Goal: Task Accomplishment & Management: Use online tool/utility

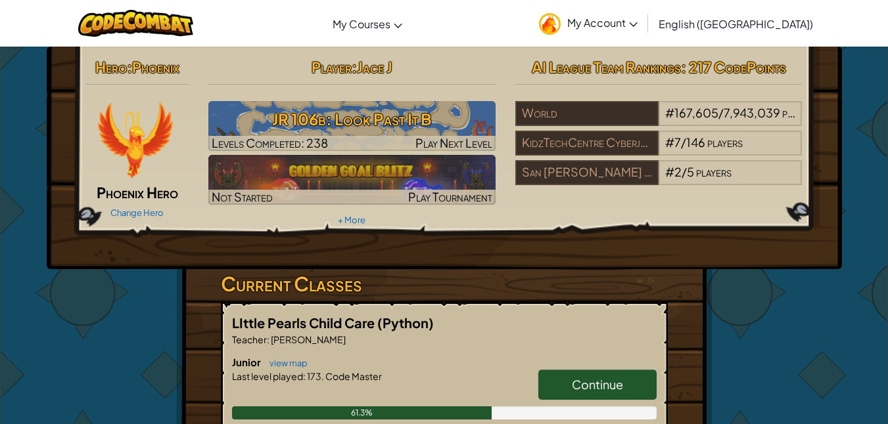
click at [637, 22] on span "My Account" at bounding box center [602, 23] width 70 height 14
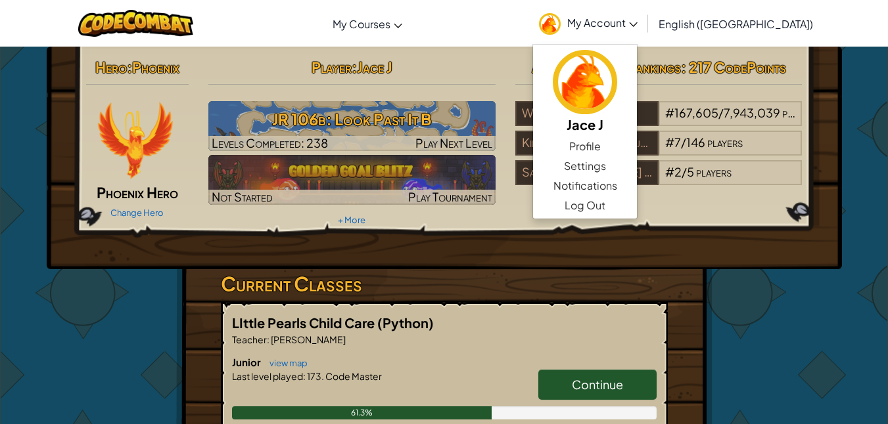
click at [637, 22] on span "My Account" at bounding box center [602, 23] width 70 height 14
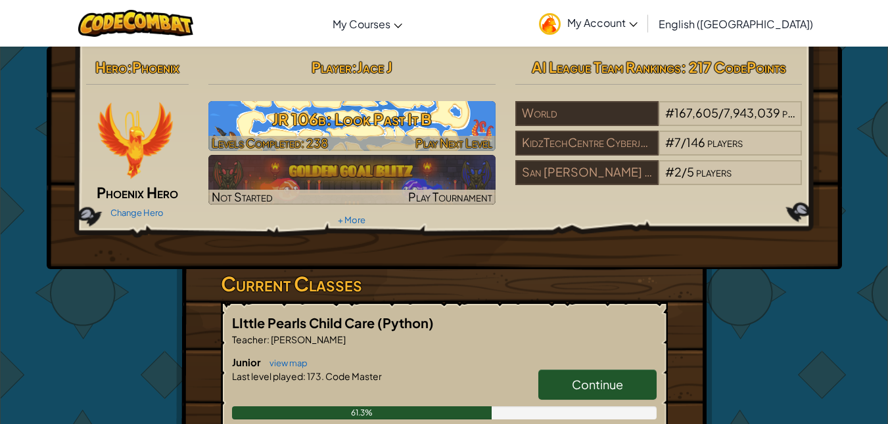
click at [277, 122] on h3 "JR 106b: Look Past It B" at bounding box center [351, 119] width 287 height 30
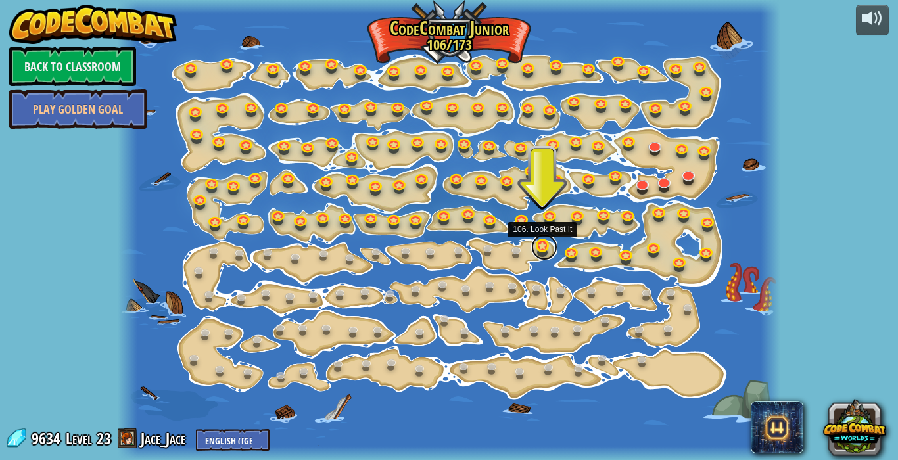
click at [543, 248] on link at bounding box center [544, 247] width 26 height 26
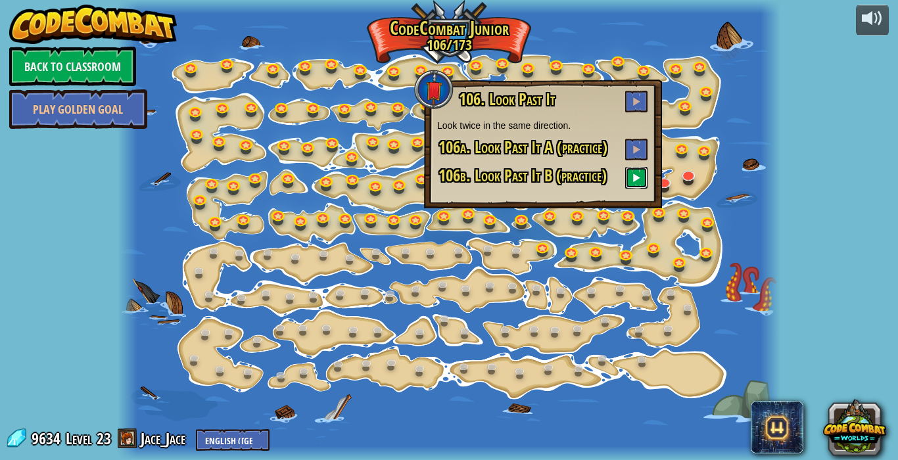
click at [635, 175] on span at bounding box center [635, 177] width 9 height 9
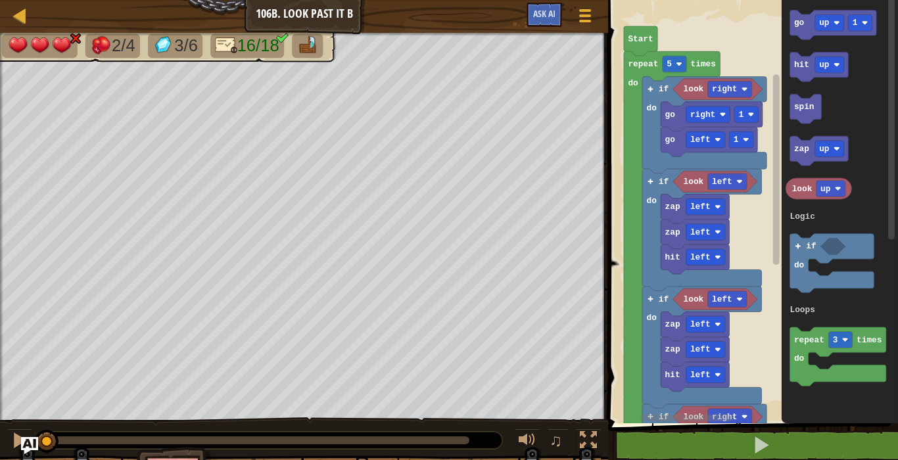
click at [32, 430] on img "Ask AI" at bounding box center [29, 445] width 17 height 17
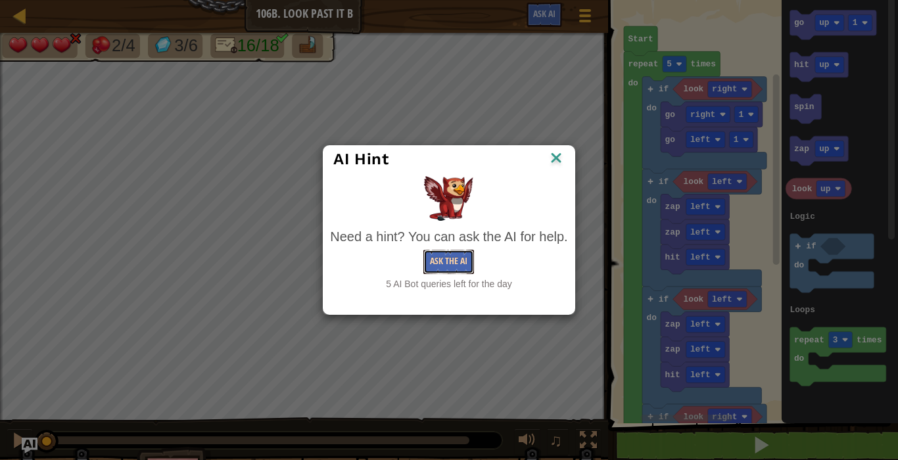
click at [464, 264] on button "Ask the AI" at bounding box center [448, 262] width 51 height 24
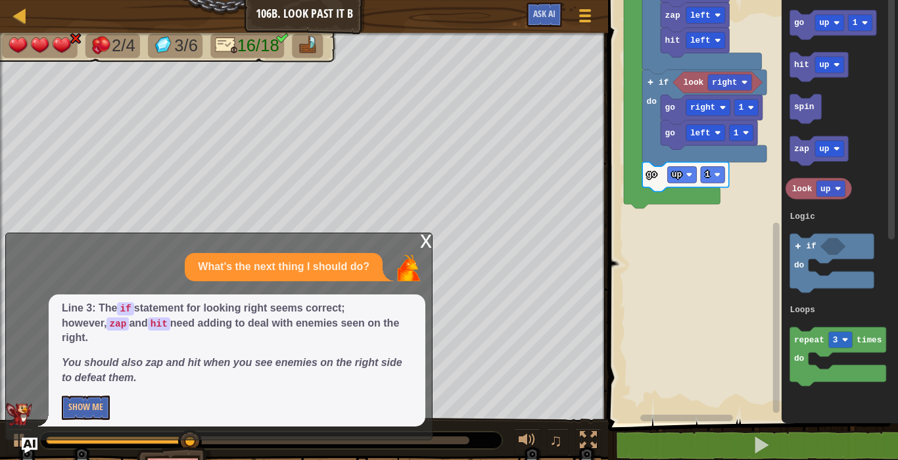
click at [777, 339] on g "Blockly Workspace" at bounding box center [776, 203] width 10 height 419
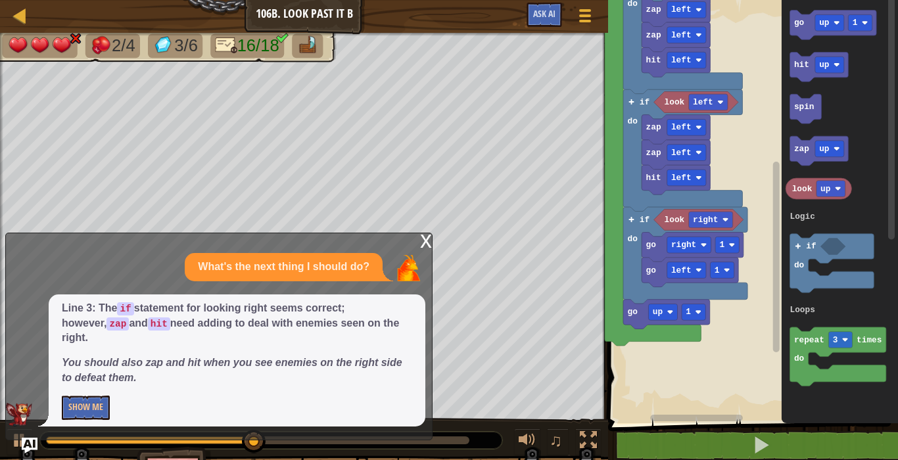
click at [706, 430] on div "1 2 3 4 5 6 7 8 9 10 11 12 13 14 15 16 17 for i in range ( 5 ) : if look ( 'rig…" at bounding box center [751, 243] width 294 height 473
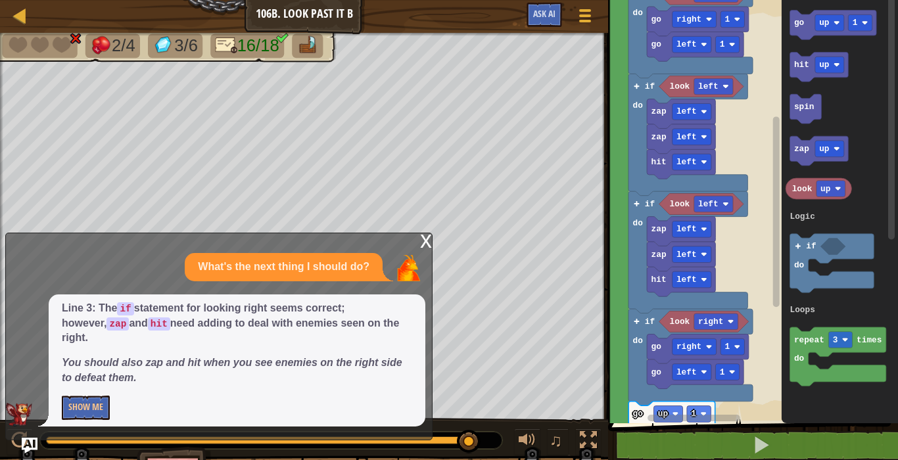
click at [738, 0] on html "Map Junior 106b. Look Past It B Game Menu Ask AI 1 2 3 4 5 6 7 8 9 10 11 12 13 …" at bounding box center [449, 0] width 898 height 0
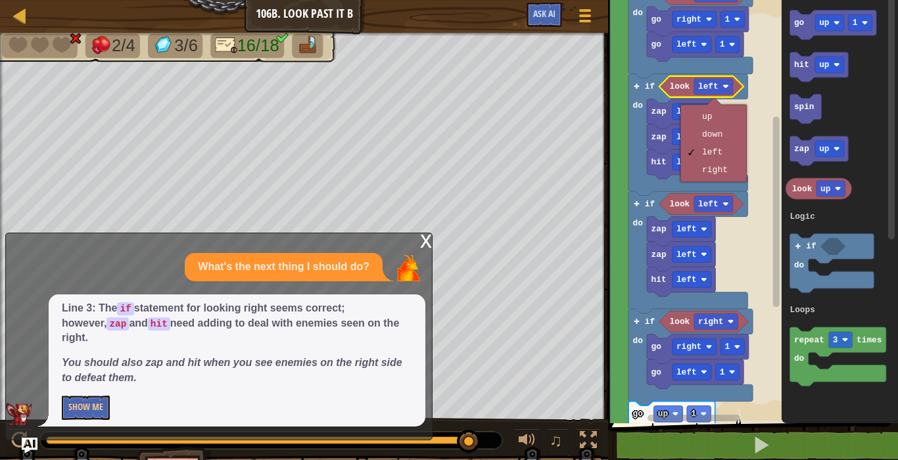
click at [755, 179] on rect "Blockly Workspace" at bounding box center [751, 208] width 294 height 430
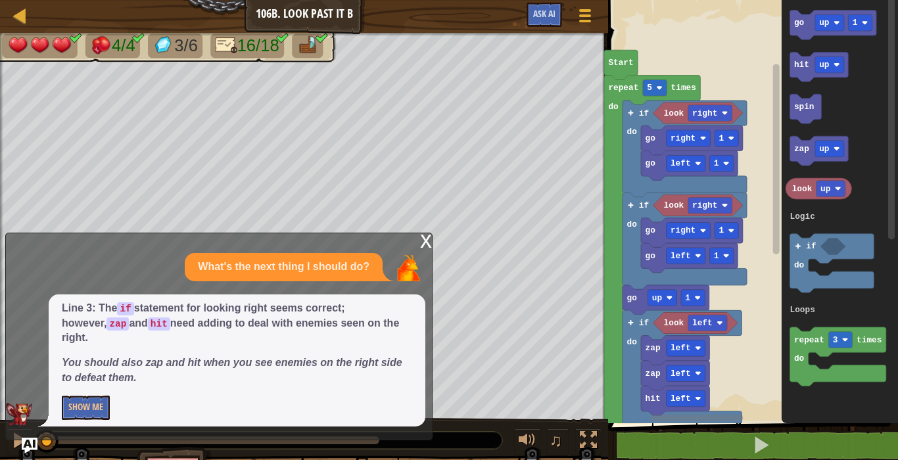
click at [752, 359] on rect "Blockly Workspace" at bounding box center [751, 208] width 294 height 430
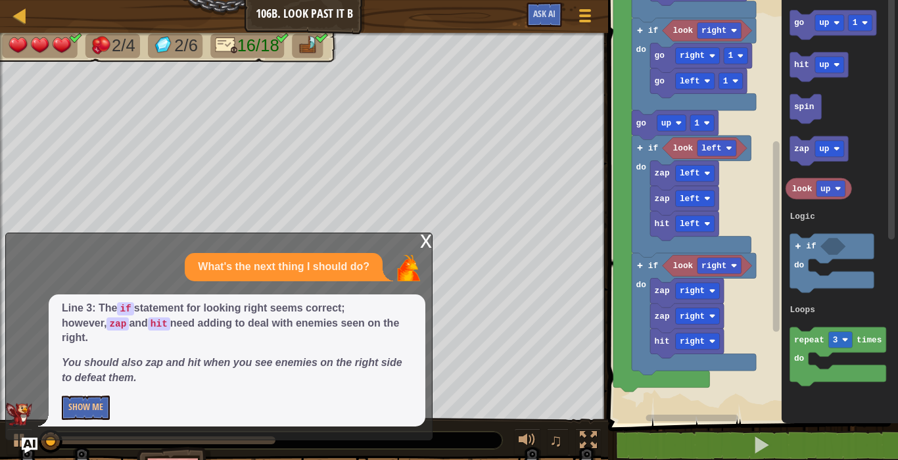
click at [760, 181] on rect "Blockly Workspace" at bounding box center [751, 208] width 294 height 430
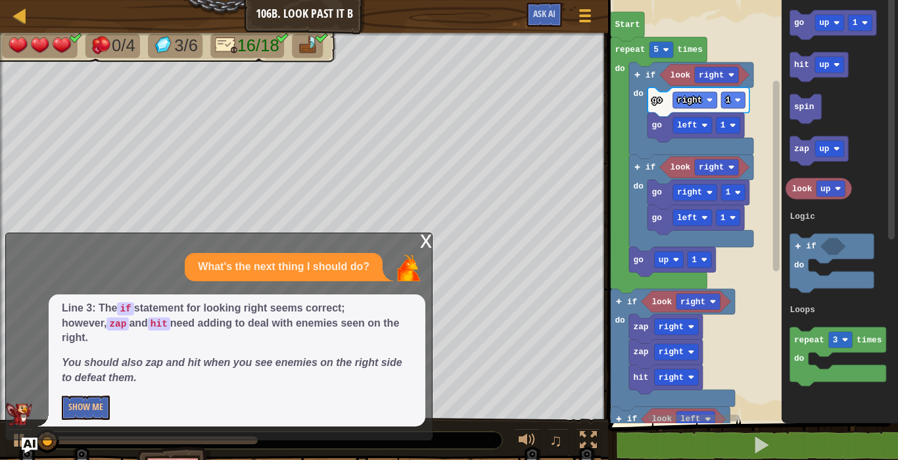
click at [744, 348] on rect "Blockly Workspace" at bounding box center [751, 208] width 294 height 430
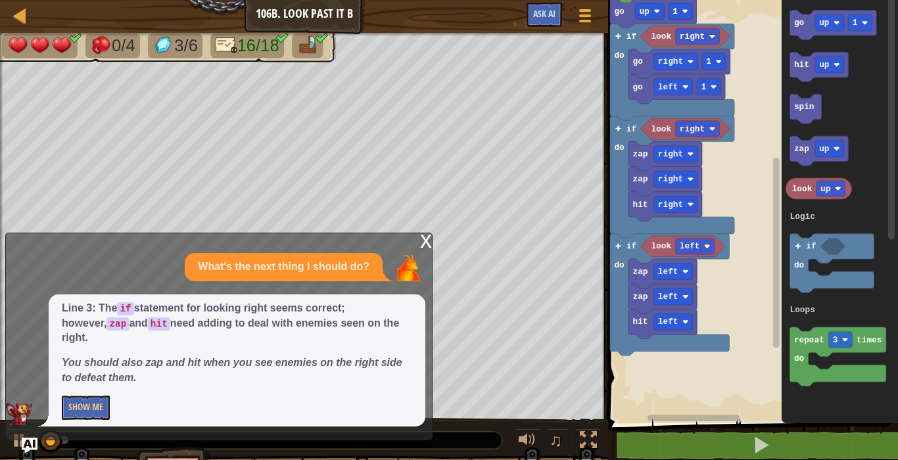
click at [744, 179] on rect "Blockly Workspace" at bounding box center [751, 208] width 294 height 430
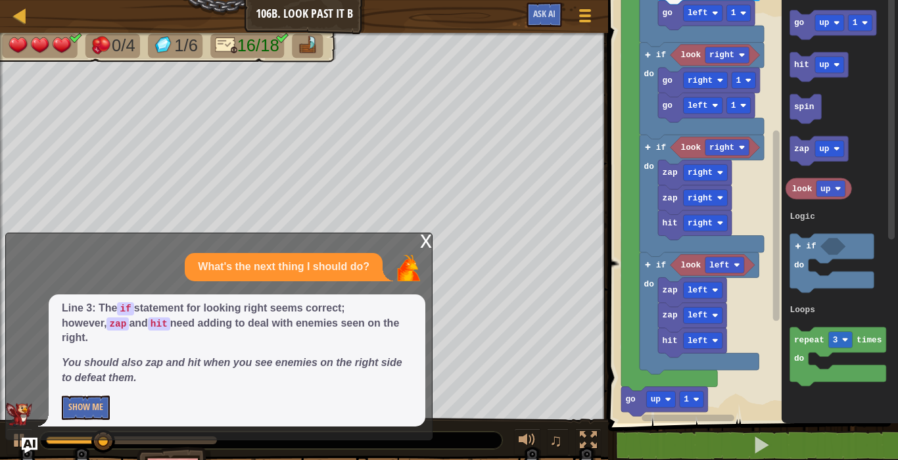
click at [739, 305] on rect "Blockly Workspace" at bounding box center [751, 208] width 294 height 430
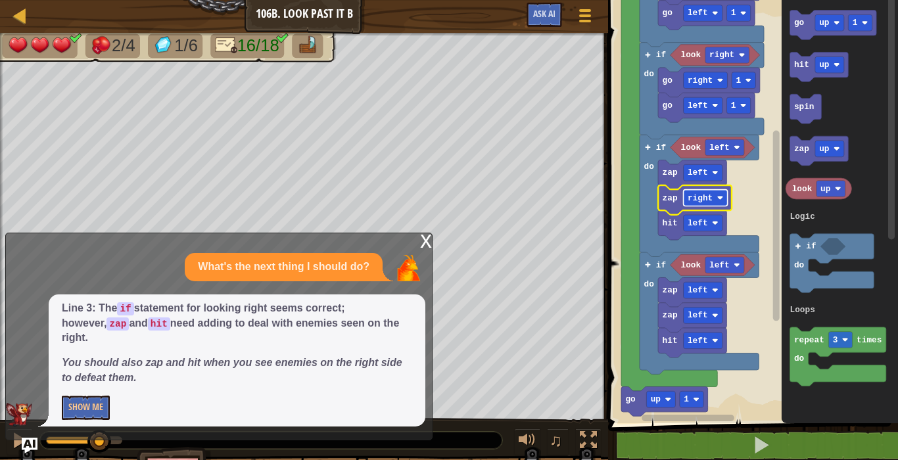
click at [705, 199] on text "right" at bounding box center [699, 198] width 25 height 10
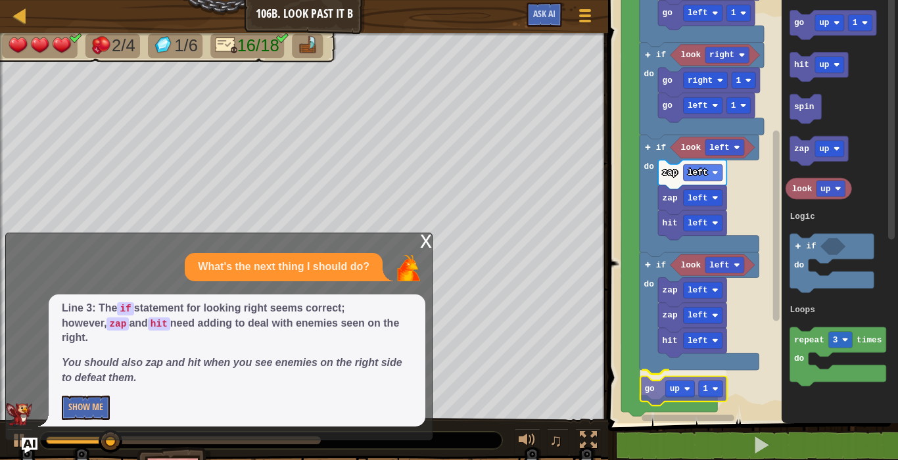
click at [673, 390] on rect "Blockly Workspace" at bounding box center [680, 388] width 29 height 16
click at [728, 390] on rect "Blockly Workspace" at bounding box center [751, 208] width 294 height 430
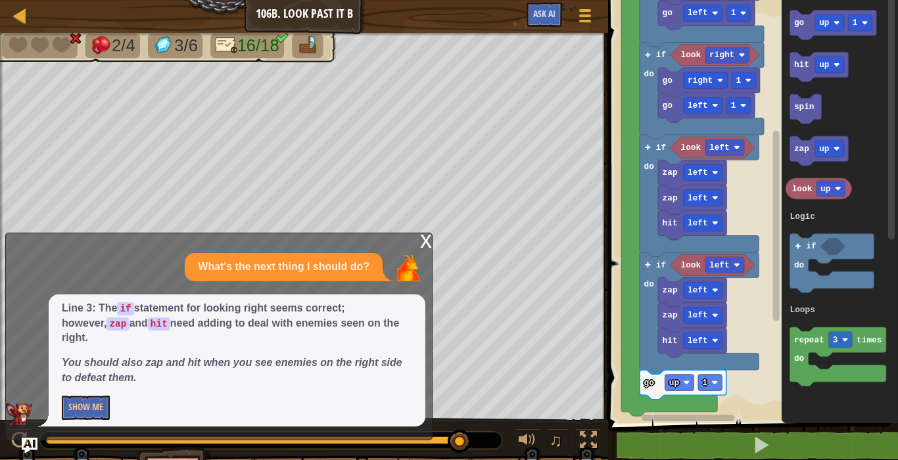
click at [432, 257] on div "x What's the next thing I should do? Line 3: The if statement for looking right…" at bounding box center [218, 337] width 427 height 208
click at [424, 246] on div "x" at bounding box center [426, 239] width 12 height 13
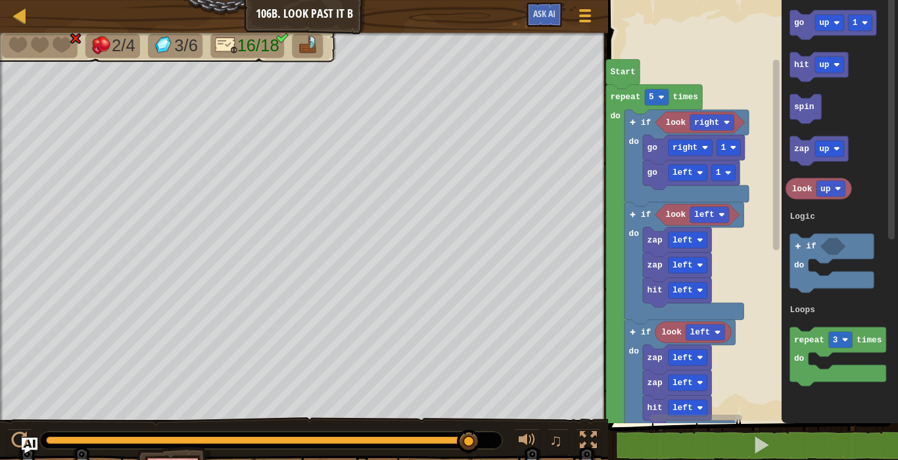
click at [739, 258] on rect "Blockly Workspace" at bounding box center [751, 208] width 294 height 430
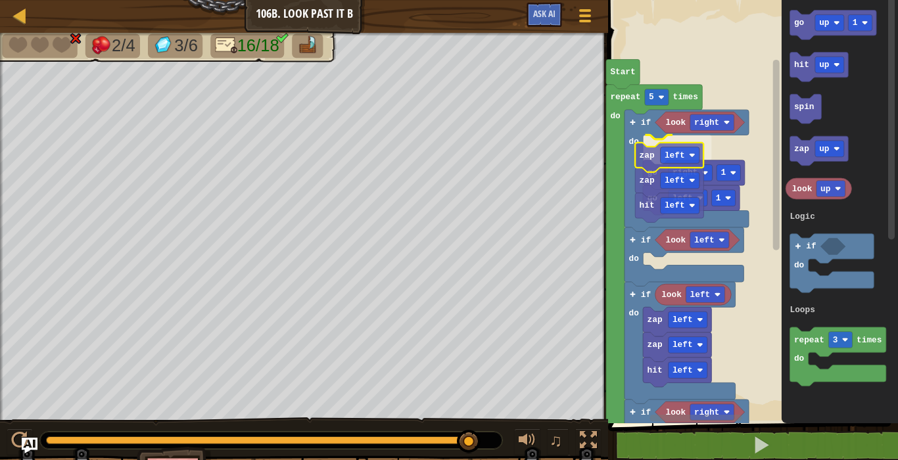
click at [646, 163] on icon "Blockly Workspace" at bounding box center [694, 175] width 102 height 30
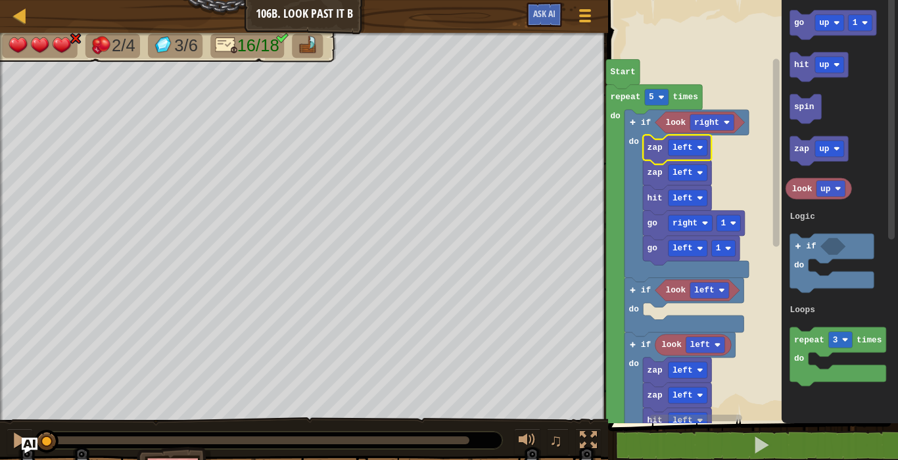
click at [646, 163] on g "Start repeat 5 times do look right if do look left if do if do look left look r…" at bounding box center [751, 290] width 294 height 595
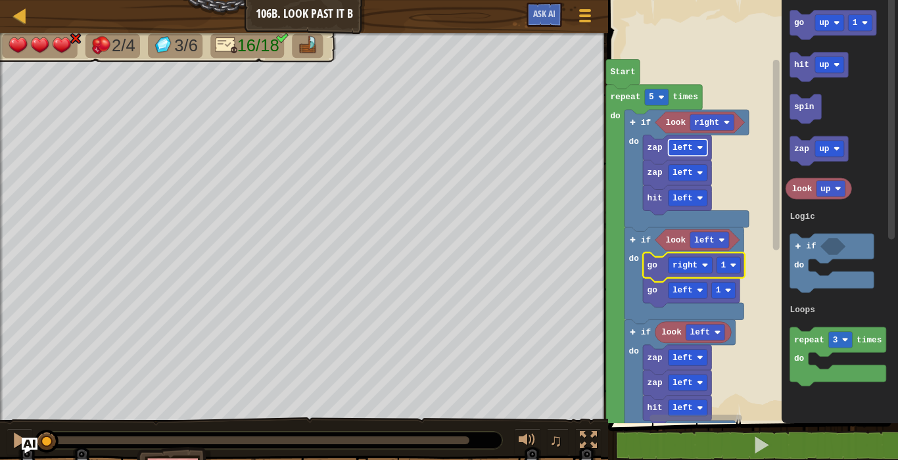
click at [687, 149] on text "left" at bounding box center [682, 148] width 20 height 10
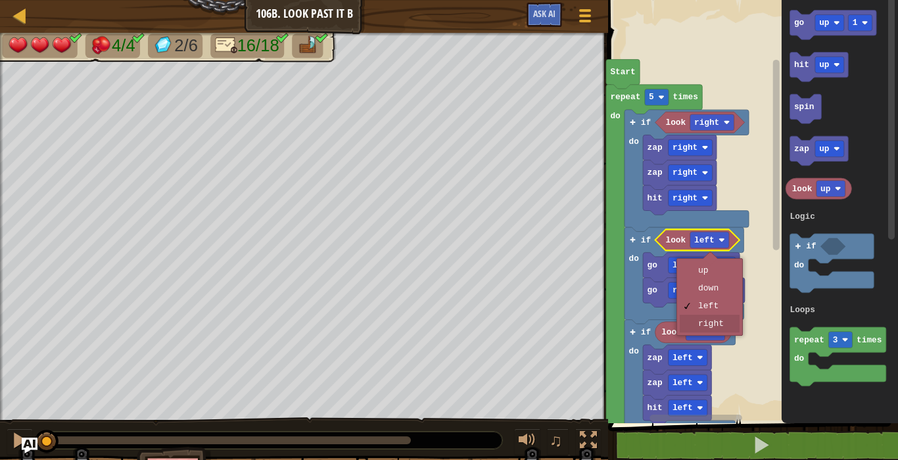
drag, startPoint x: 718, startPoint y: 330, endPoint x: 665, endPoint y: 293, distance: 64.7
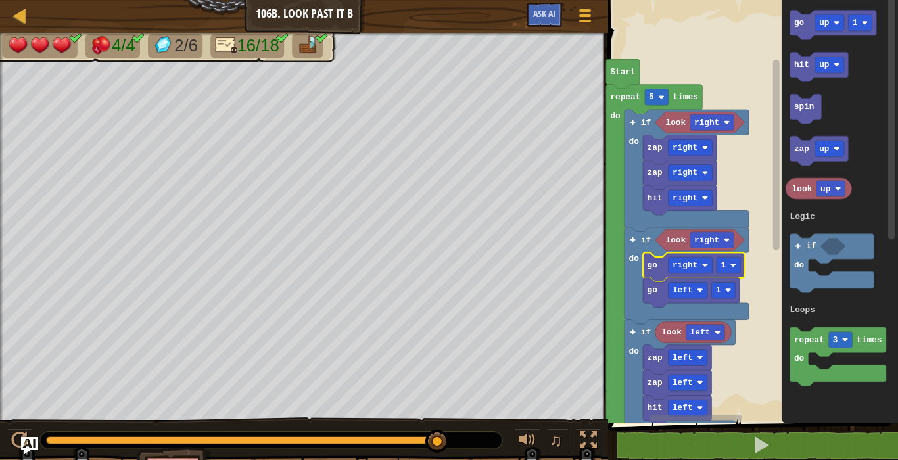
click at [28, 430] on img "Ask AI" at bounding box center [29, 445] width 17 height 17
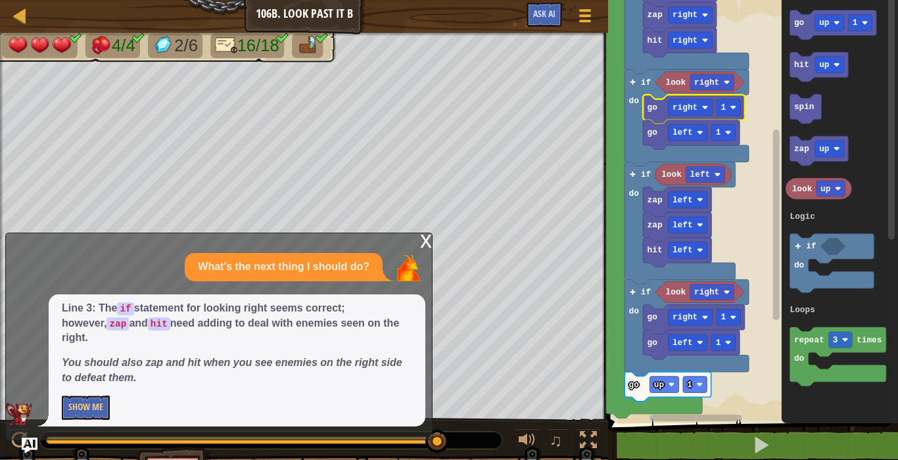
click at [425, 246] on div "x" at bounding box center [426, 239] width 12 height 13
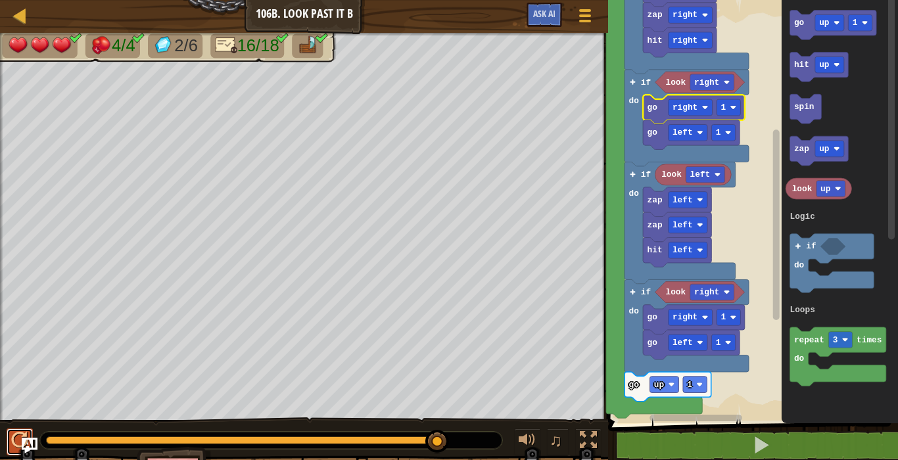
click at [14, 430] on div at bounding box center [19, 440] width 17 height 17
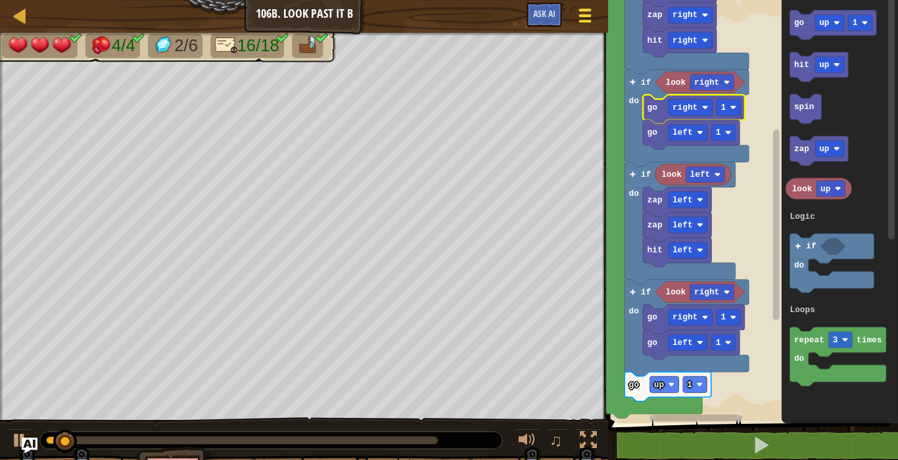
click at [580, 11] on span at bounding box center [585, 10] width 12 height 3
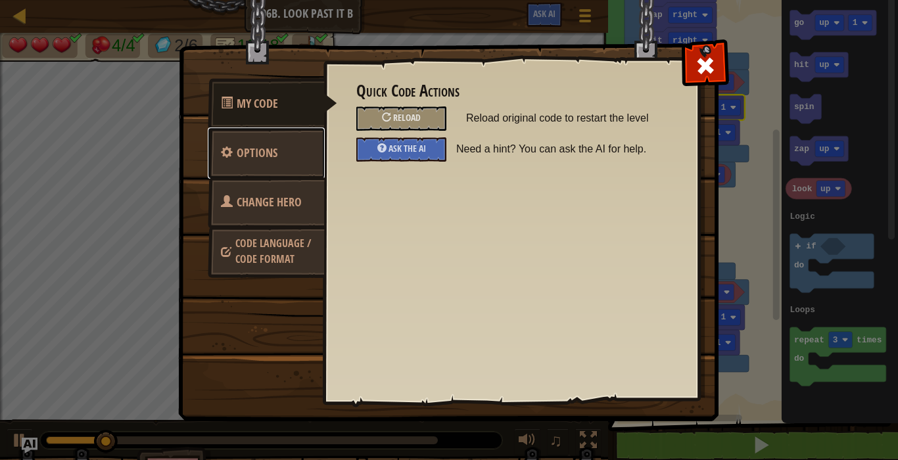
click at [290, 146] on link "Options" at bounding box center [266, 152] width 117 height 51
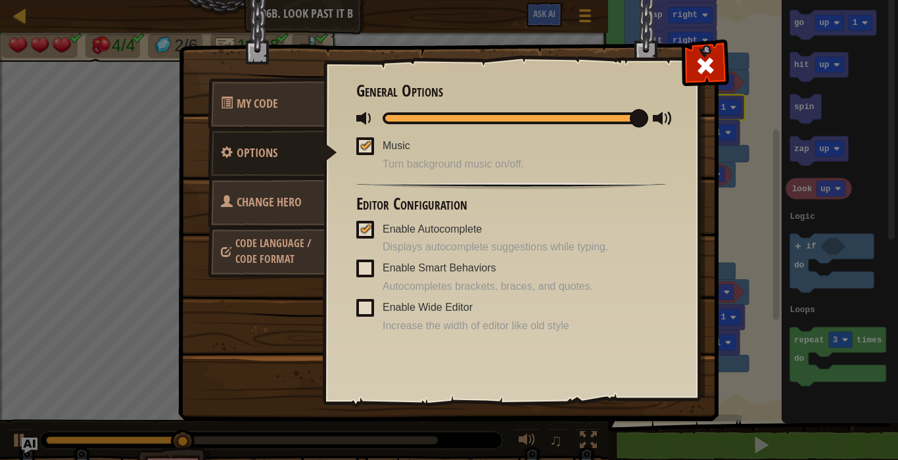
click at [300, 219] on link "Change Hero" at bounding box center [266, 202] width 117 height 51
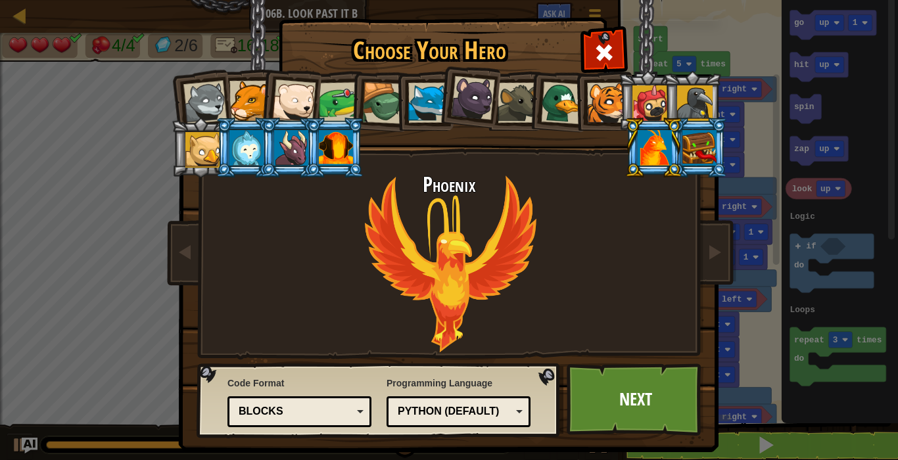
click at [677, 110] on div at bounding box center [694, 102] width 35 height 35
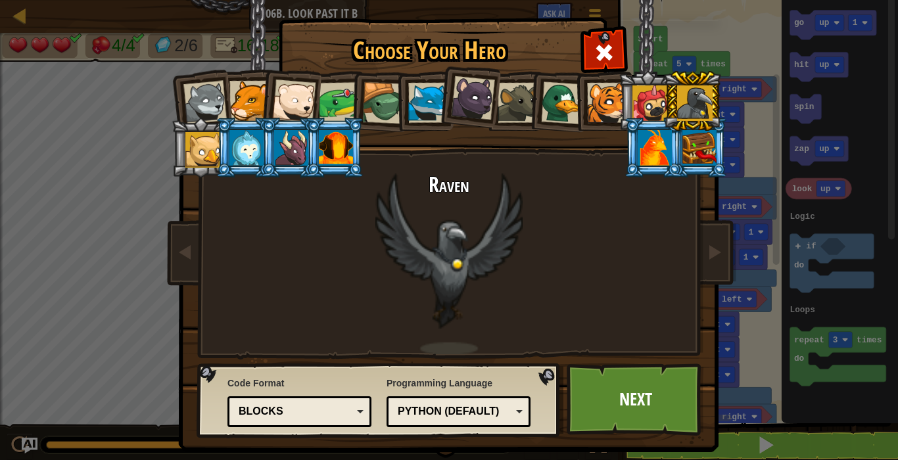
click at [643, 101] on div at bounding box center [649, 102] width 35 height 35
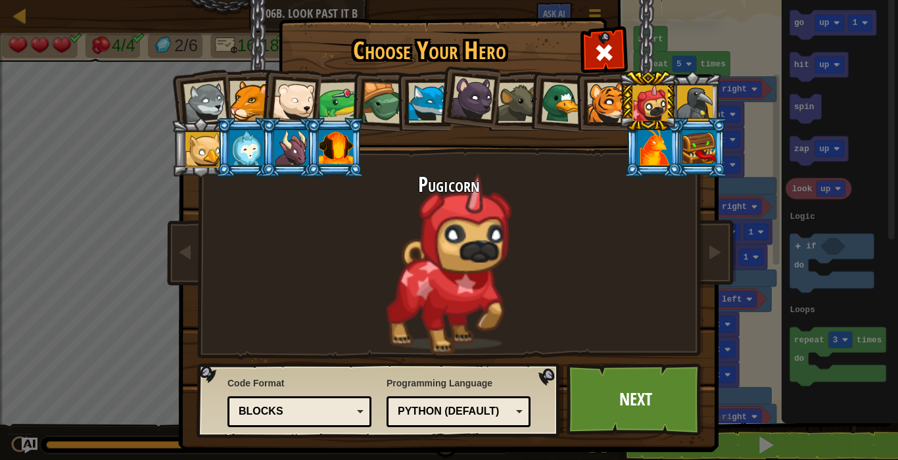
click at [362, 95] on div at bounding box center [383, 103] width 42 height 42
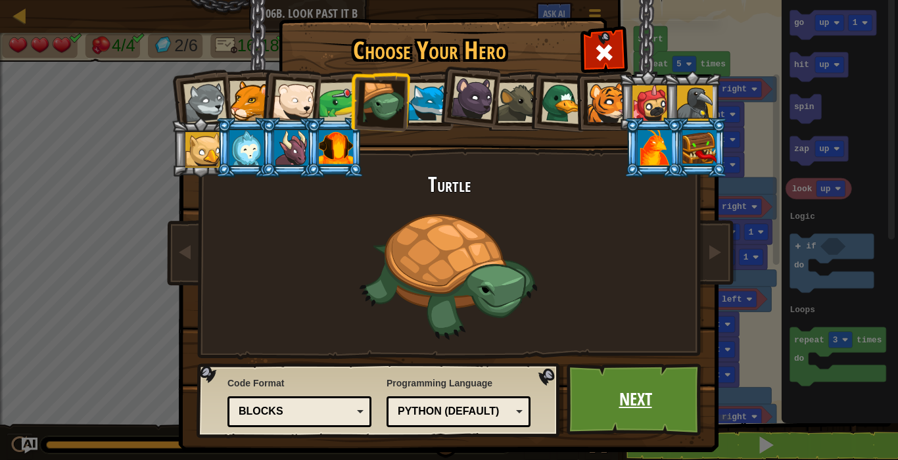
click at [651, 399] on link "Next" at bounding box center [634, 399] width 137 height 72
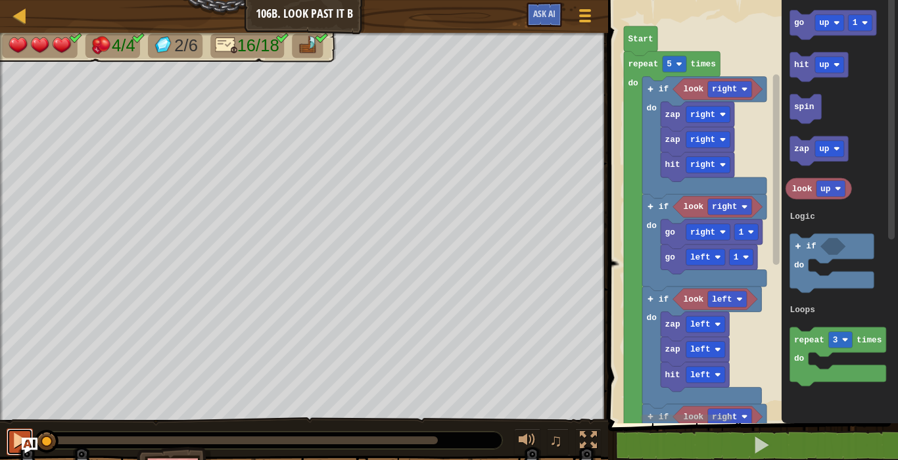
click at [19, 430] on div at bounding box center [19, 440] width 17 height 17
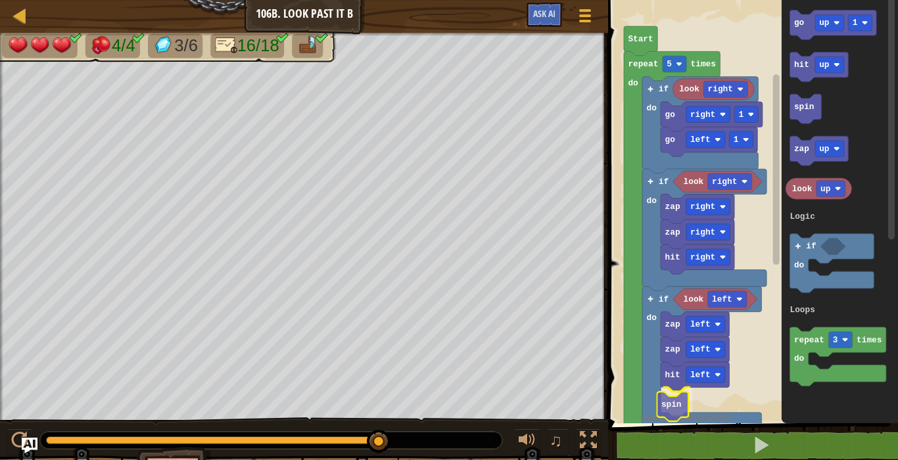
click at [670, 412] on div "Logic Loops repeat 5 times do go left 1 go right 1 if do look right look right …" at bounding box center [751, 208] width 294 height 430
drag, startPoint x: 19, startPoint y: 436, endPoint x: 31, endPoint y: 434, distance: 12.1
click at [31, 430] on button at bounding box center [20, 441] width 26 height 27
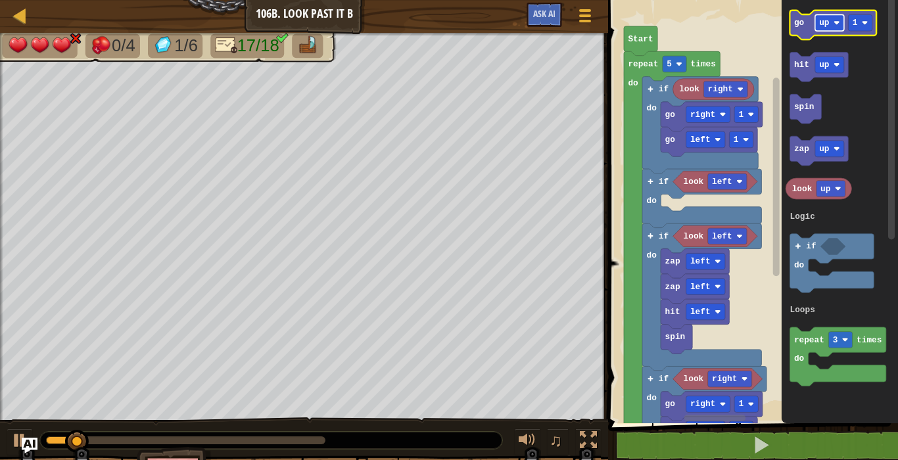
click at [827, 17] on rect "Blockly Workspace" at bounding box center [829, 22] width 29 height 16
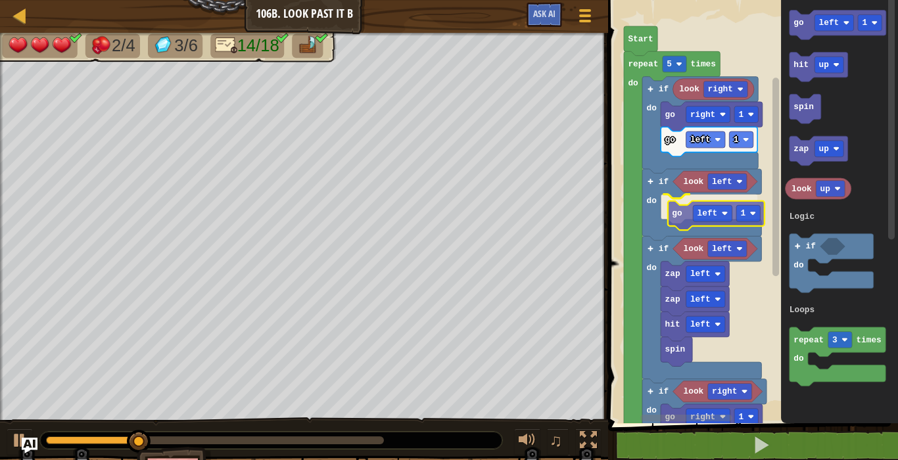
click at [688, 216] on div "Logic Loops Start repeat 5 times do go left 1 go right 1 if do look right if do…" at bounding box center [751, 208] width 294 height 430
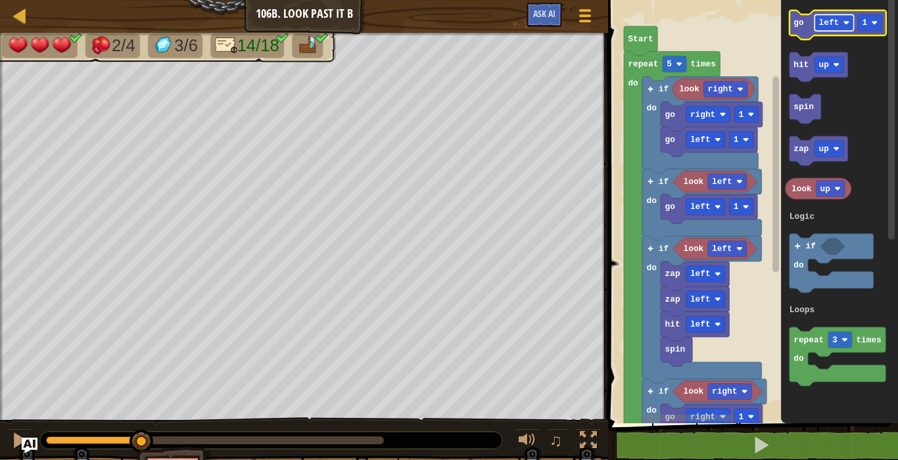
click at [835, 18] on text "left" at bounding box center [829, 23] width 20 height 10
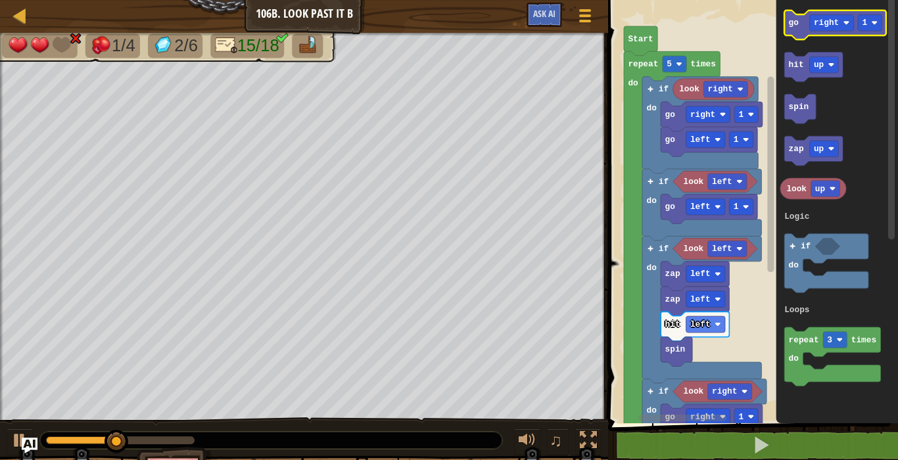
click at [802, 30] on icon "Blockly Workspace" at bounding box center [835, 26] width 102 height 30
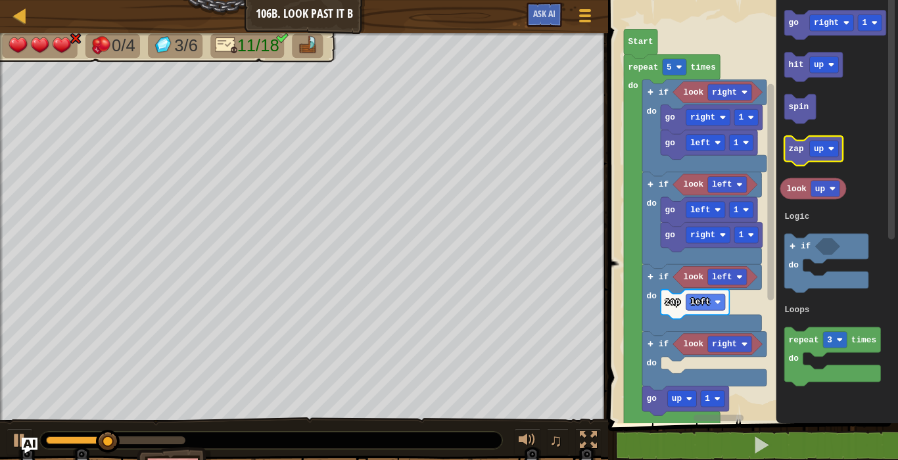
click at [816, 140] on icon "Blockly Workspace" at bounding box center [813, 151] width 58 height 30
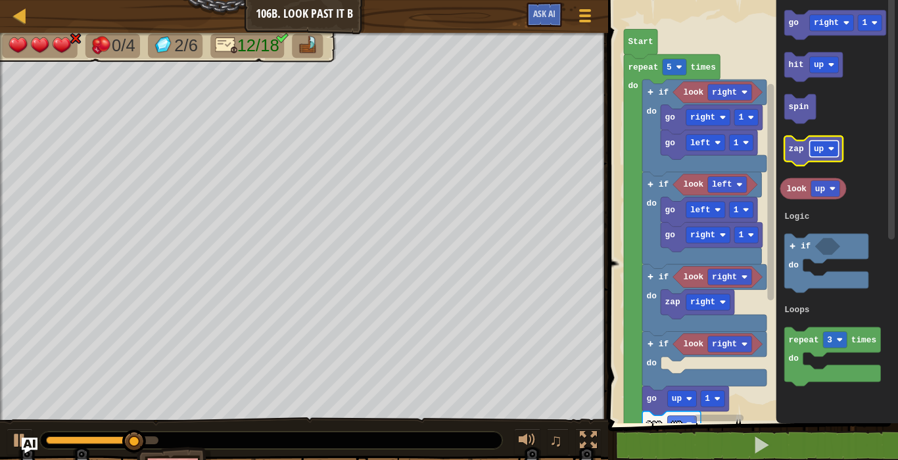
click at [826, 148] on rect "Blockly Workspace" at bounding box center [823, 149] width 29 height 16
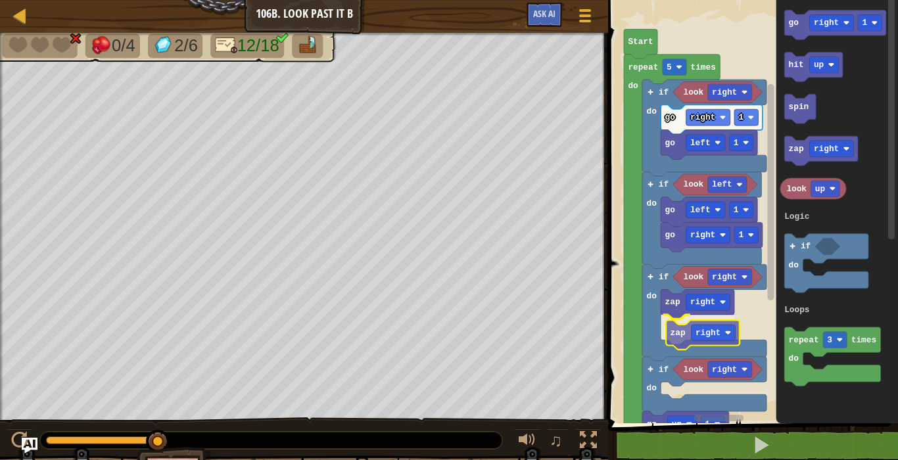
click at [684, 334] on div "Logic Loops Start repeat 5 times do look right go left 1 go right 1 if do look …" at bounding box center [751, 208] width 294 height 430
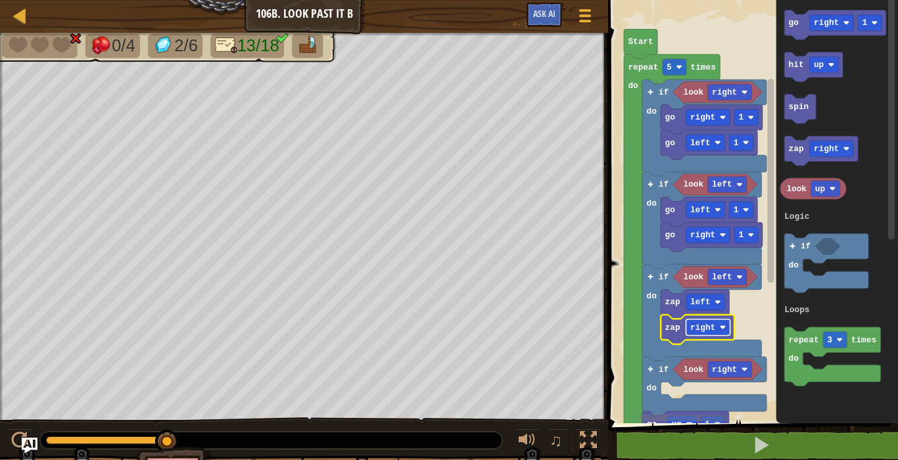
click at [706, 328] on text "right" at bounding box center [702, 328] width 25 height 10
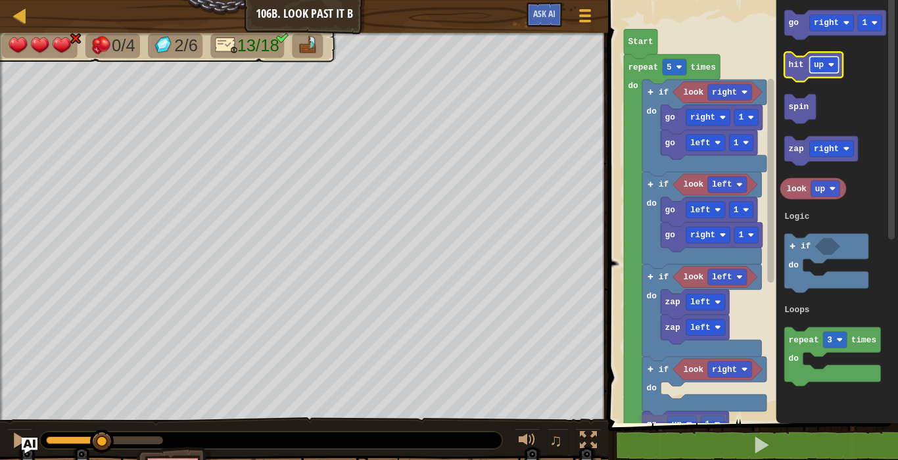
click at [815, 60] on g "up" at bounding box center [823, 65] width 29 height 16
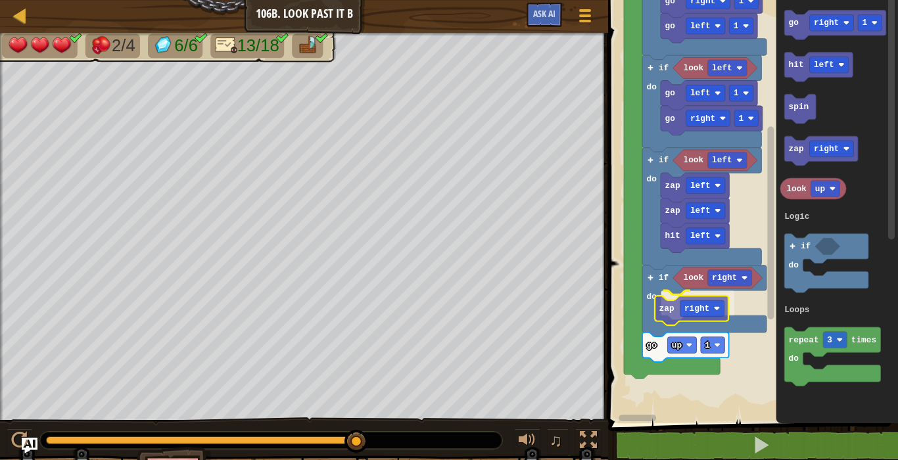
click at [662, 313] on div "Logic Loops Start repeat 5 times do look right go left 1 go right 1 if do look …" at bounding box center [751, 208] width 294 height 430
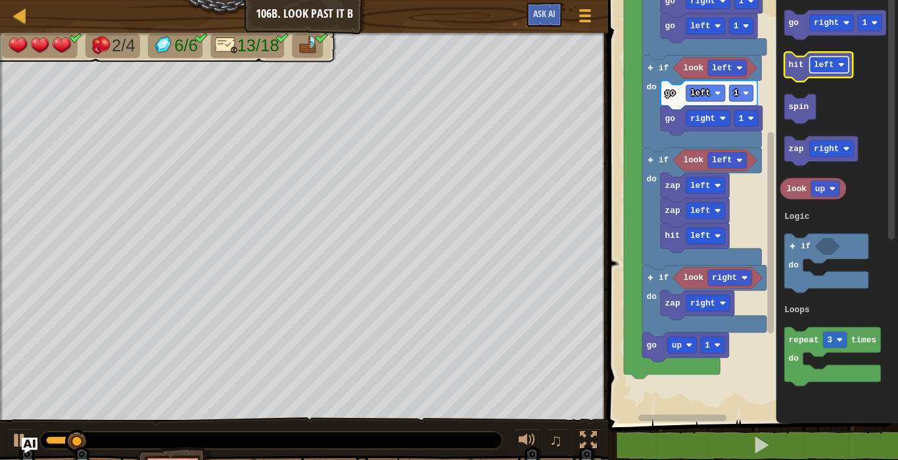
click at [823, 60] on text "left" at bounding box center [823, 65] width 20 height 10
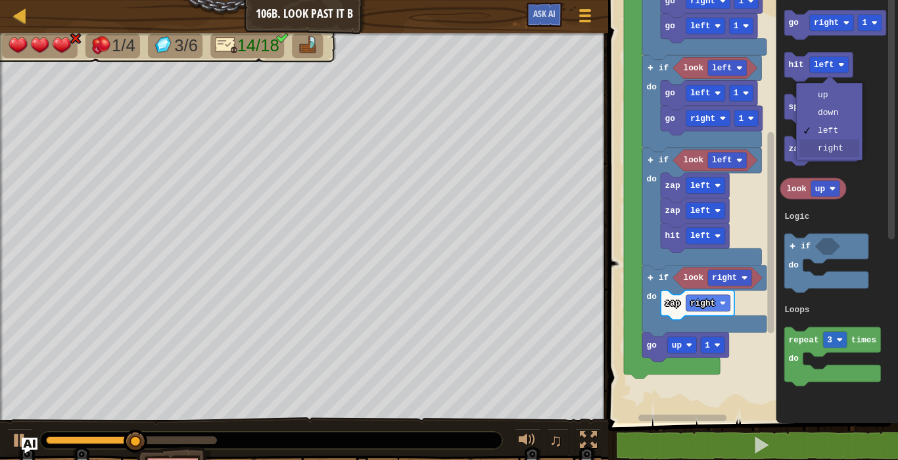
drag, startPoint x: 832, startPoint y: 148, endPoint x: 796, endPoint y: 97, distance: 61.8
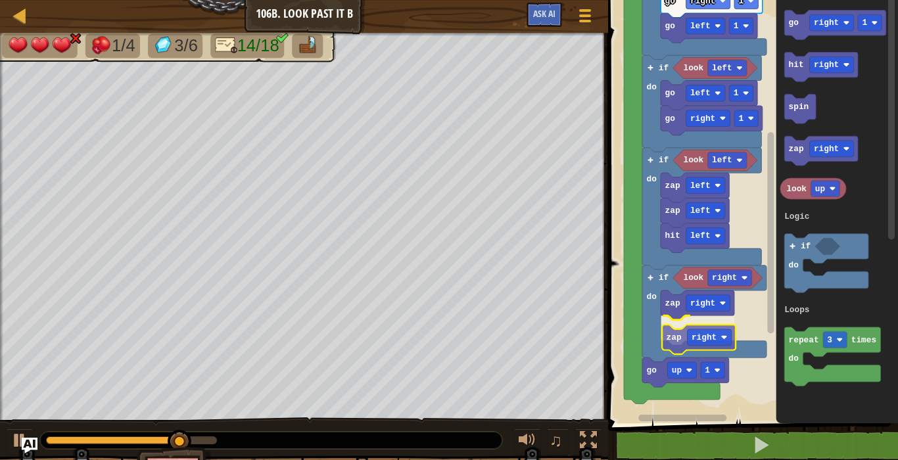
click at [685, 334] on div "Logic Loops Start repeat 5 times do look right go left 1 go right 1 if do look …" at bounding box center [751, 208] width 294 height 430
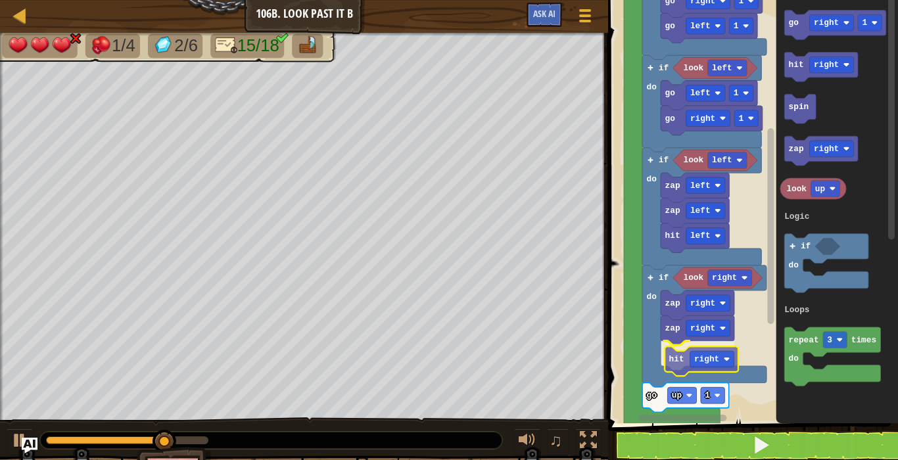
click at [685, 354] on div "Logic Loops Start repeat 5 times do look right go left 1 go right 1 if do look …" at bounding box center [751, 208] width 294 height 430
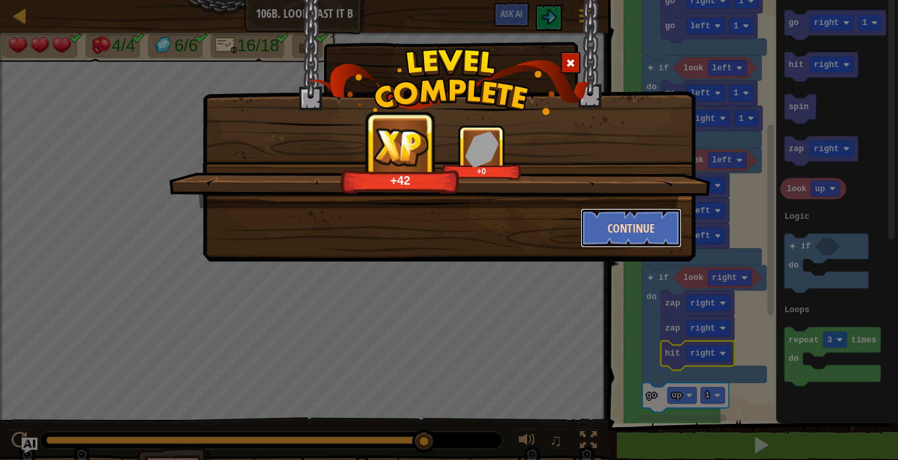
click at [606, 227] on button "Continue" at bounding box center [631, 227] width 102 height 39
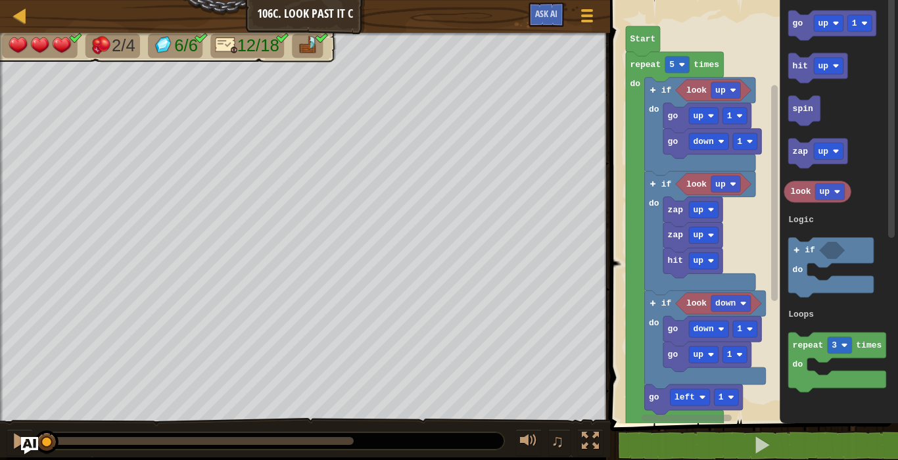
click at [26, 430] on img "Ask AI" at bounding box center [29, 445] width 17 height 17
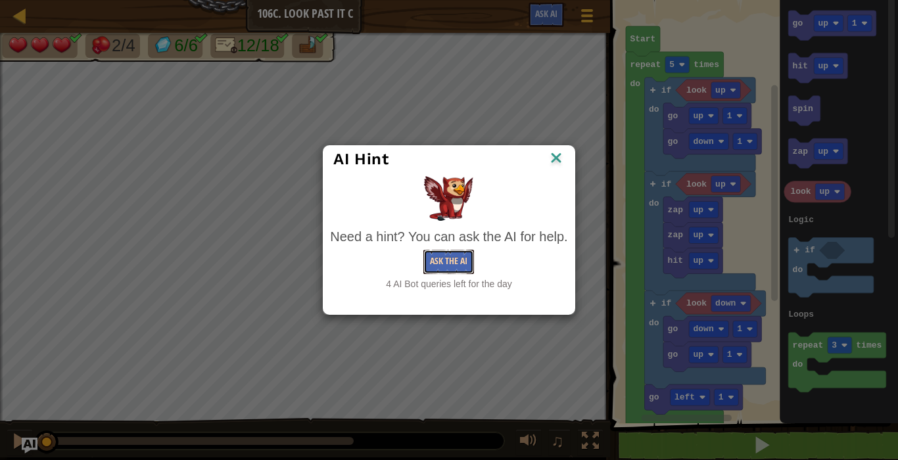
click at [447, 262] on button "Ask the AI" at bounding box center [448, 262] width 51 height 24
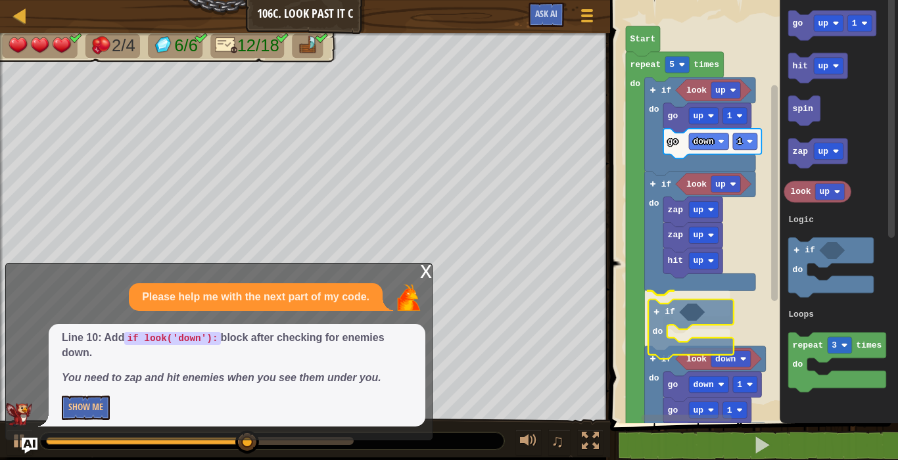
click at [675, 346] on div "Logic Loops look up go down 1 go up 1 look up hit up zap up zap up if do if do …" at bounding box center [752, 208] width 292 height 430
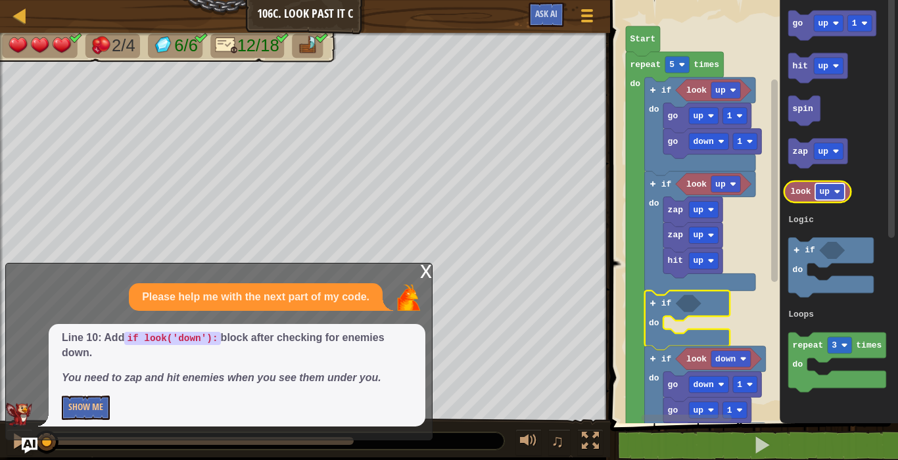
click at [832, 192] on rect "Blockly Workspace" at bounding box center [830, 191] width 30 height 16
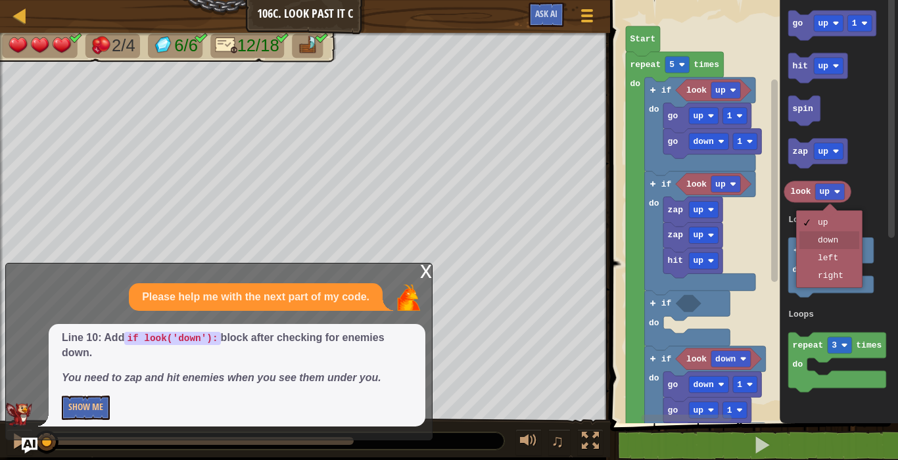
drag, startPoint x: 831, startPoint y: 240, endPoint x: 831, endPoint y: 227, distance: 12.5
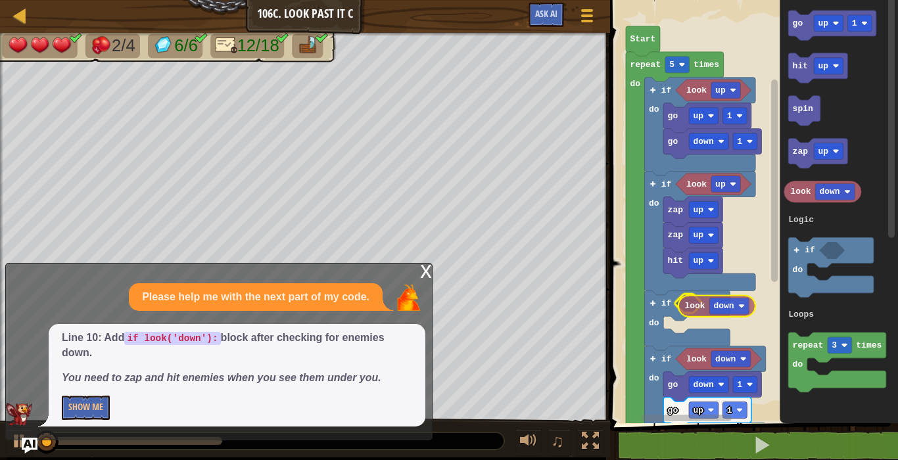
click at [685, 314] on div "Logic Loops look up go down 1 go up 1 look up hit up zap up zap up if do if do …" at bounding box center [752, 208] width 292 height 430
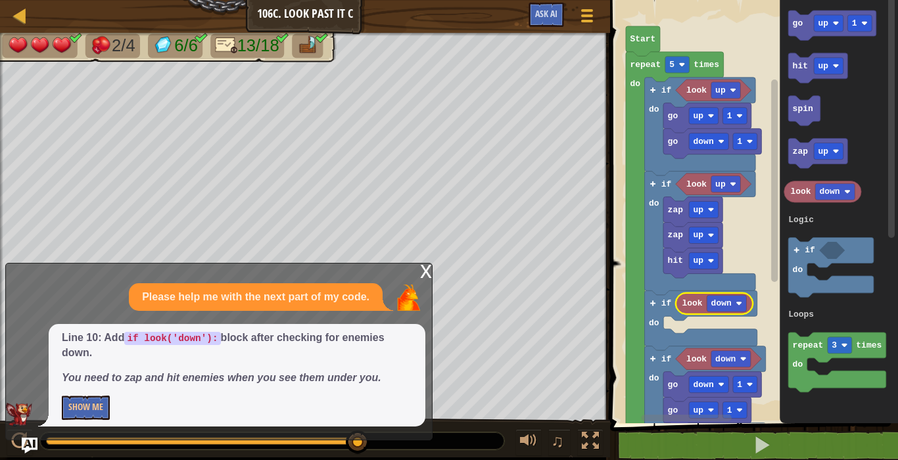
click at [424, 267] on div "x" at bounding box center [426, 269] width 12 height 13
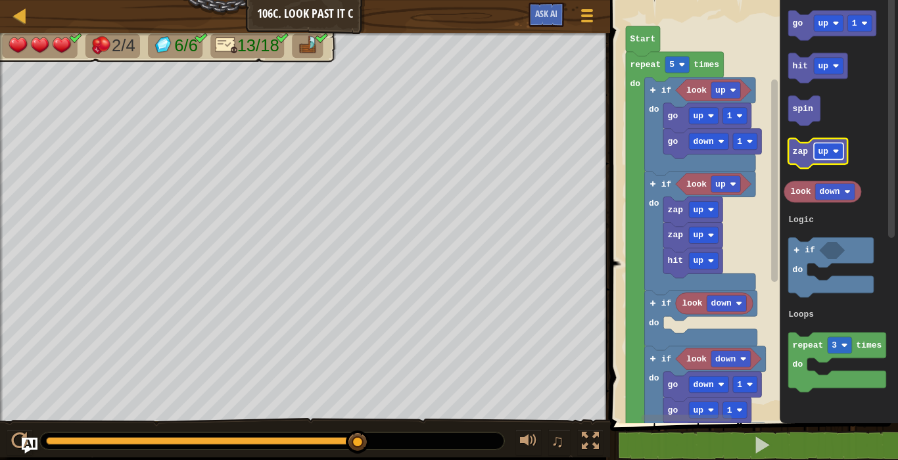
click at [827, 157] on rect "Blockly Workspace" at bounding box center [828, 151] width 30 height 16
click at [818, 162] on icon "Blockly Workspace" at bounding box center [823, 154] width 70 height 30
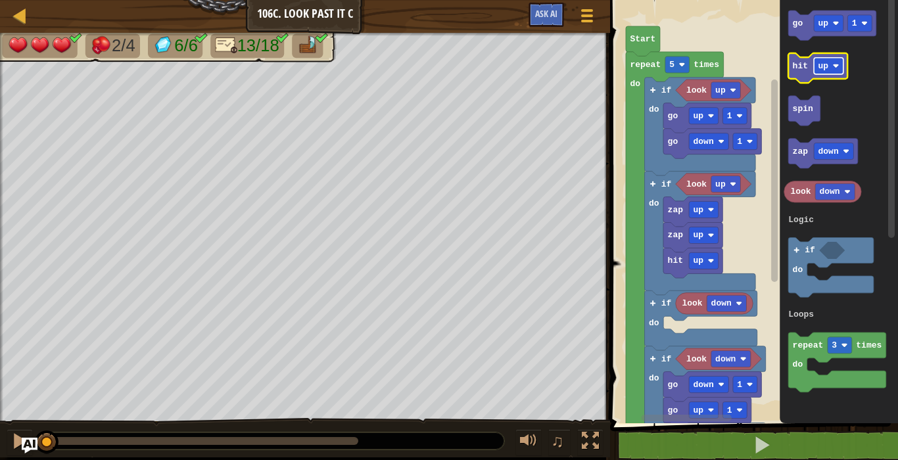
click at [829, 72] on rect "Blockly Workspace" at bounding box center [828, 66] width 30 height 16
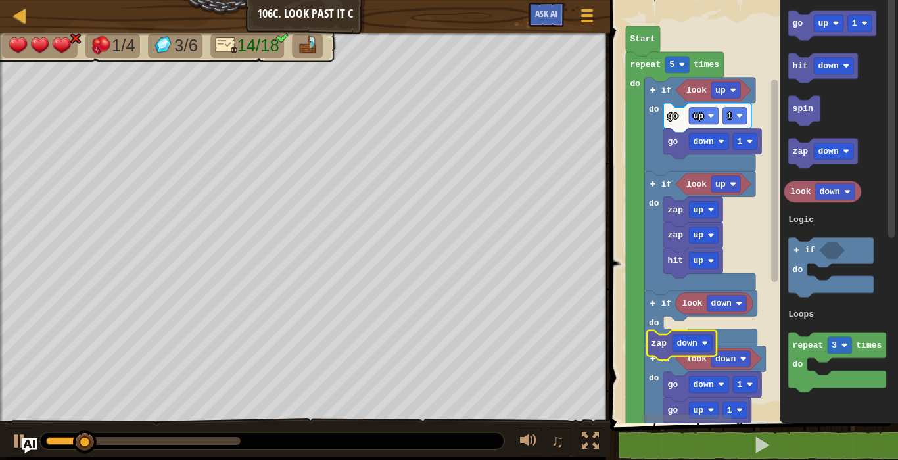
click at [668, 348] on div "Logic Loops look up go down 1 go up 1 look up hit up zap up zap up if do if do …" at bounding box center [752, 208] width 292 height 430
click at [668, 348] on icon "Blockly Workspace" at bounding box center [682, 345] width 70 height 30
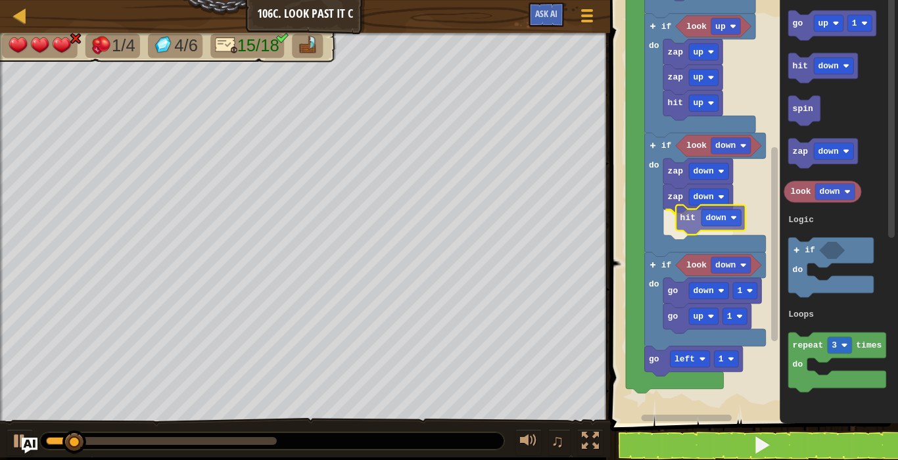
click at [696, 216] on div "Logic Loops look up go down 1 go up 1 look up hit up zap up zap up look down lo…" at bounding box center [752, 208] width 292 height 430
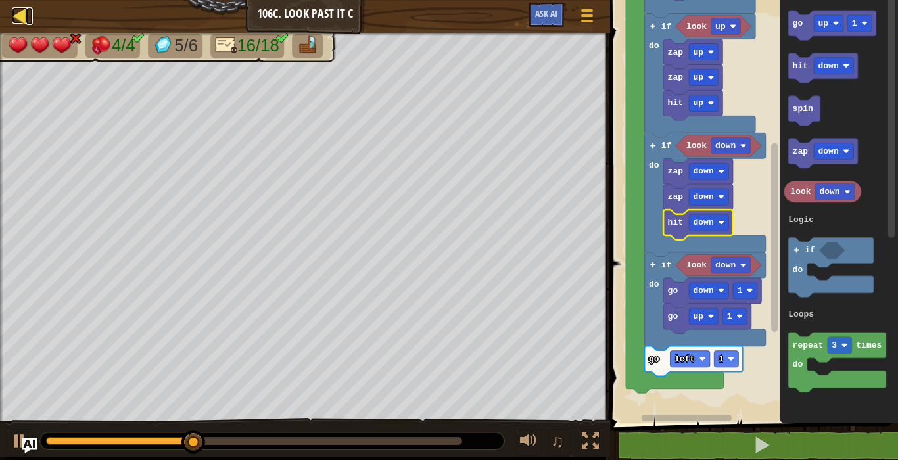
click at [19, 15] on div at bounding box center [20, 15] width 16 height 16
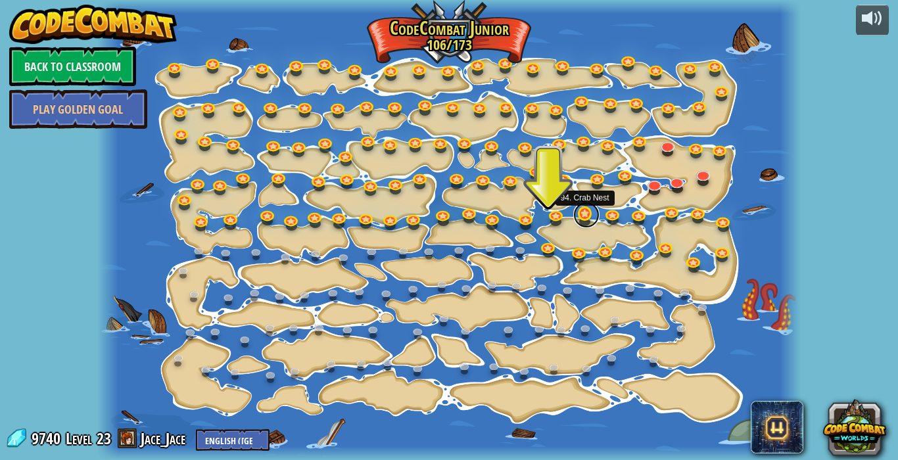
click at [581, 214] on link at bounding box center [586, 215] width 26 height 26
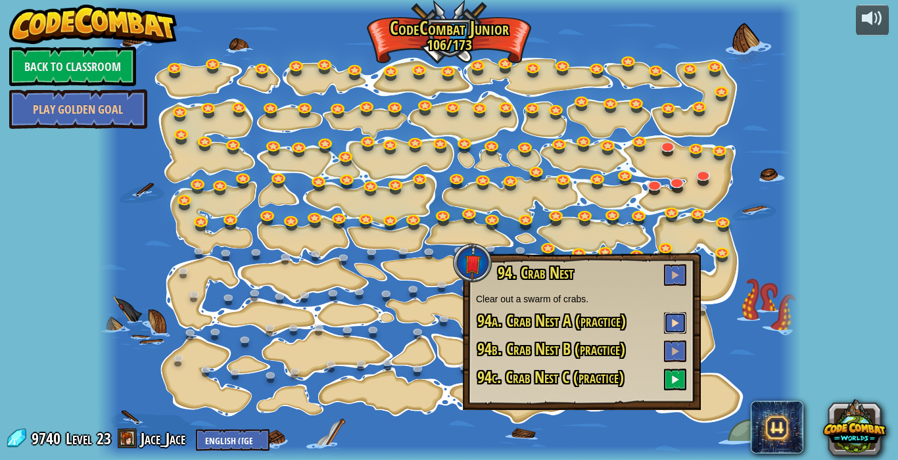
click at [679, 319] on span at bounding box center [674, 322] width 9 height 9
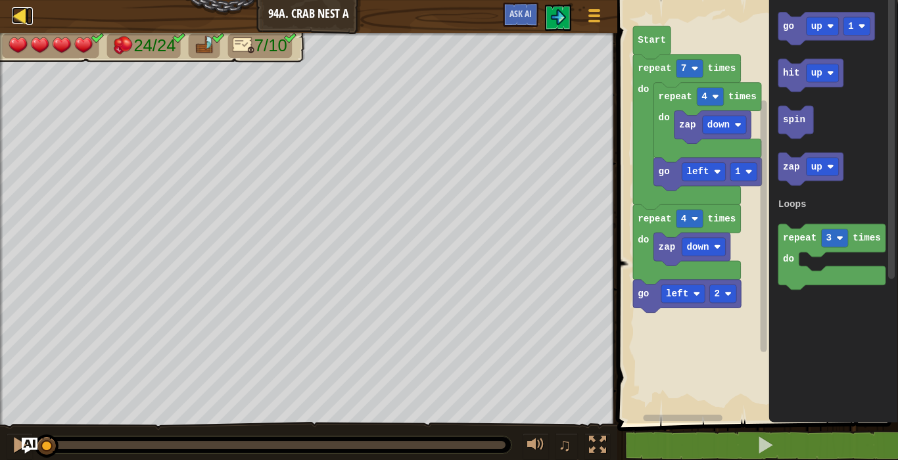
click at [28, 14] on div at bounding box center [20, 15] width 16 height 16
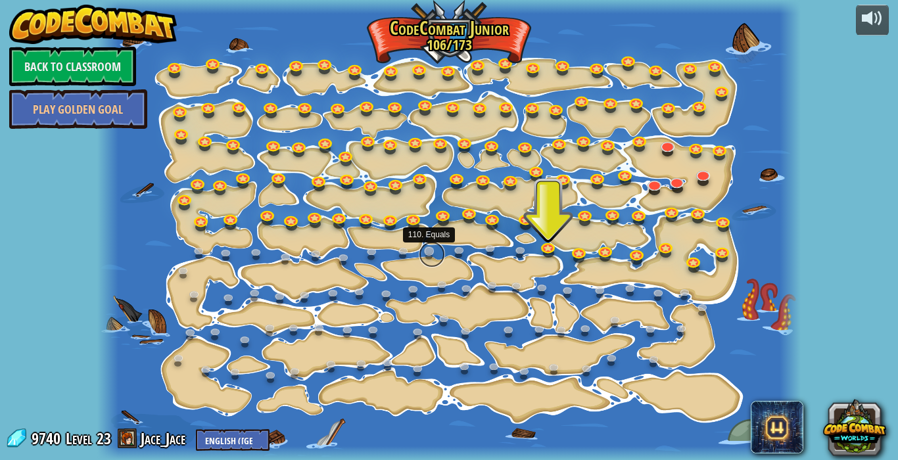
click at [442, 257] on link at bounding box center [432, 254] width 26 height 26
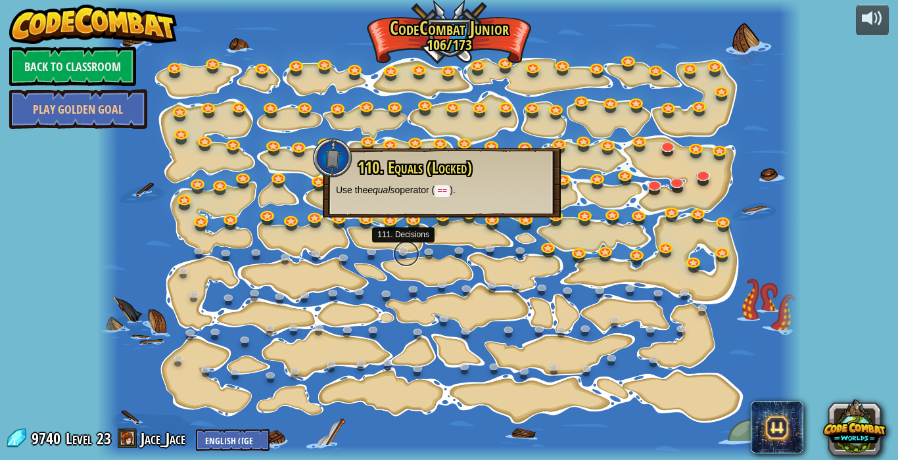
click at [401, 254] on link at bounding box center [406, 253] width 26 height 26
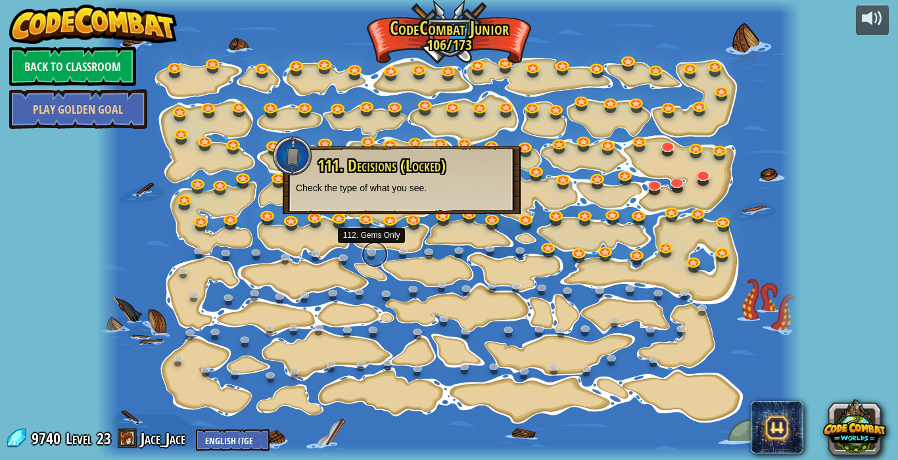
click at [369, 254] on link at bounding box center [374, 254] width 26 height 26
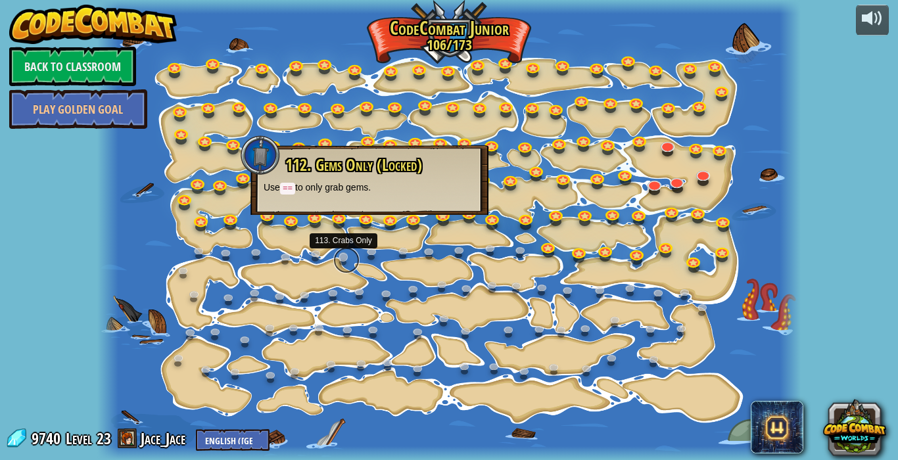
click at [342, 263] on link at bounding box center [346, 260] width 26 height 26
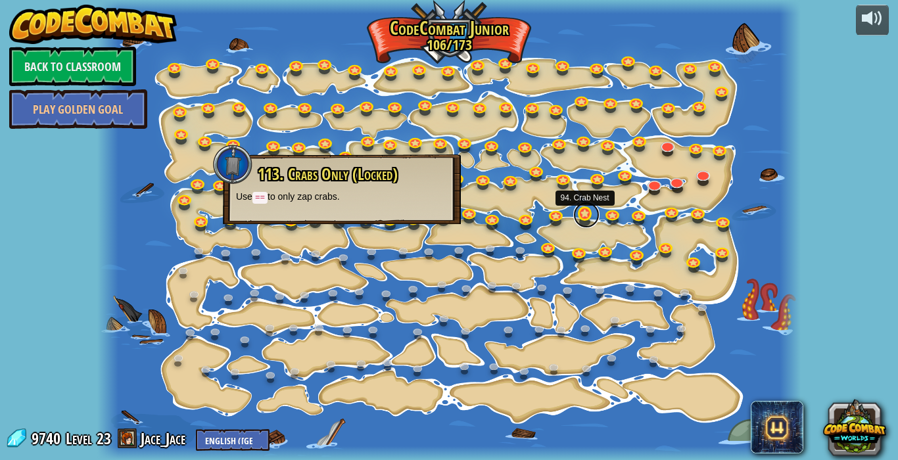
click at [573, 216] on link at bounding box center [586, 215] width 26 height 26
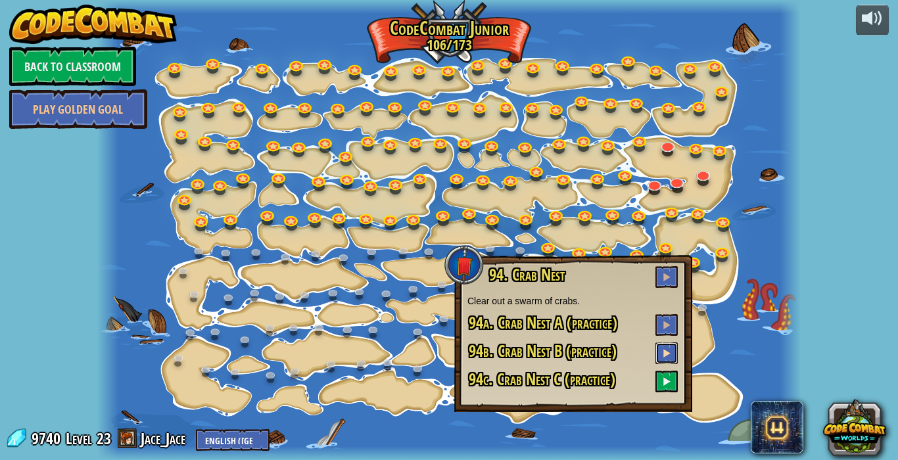
click at [672, 356] on button at bounding box center [666, 353] width 22 height 22
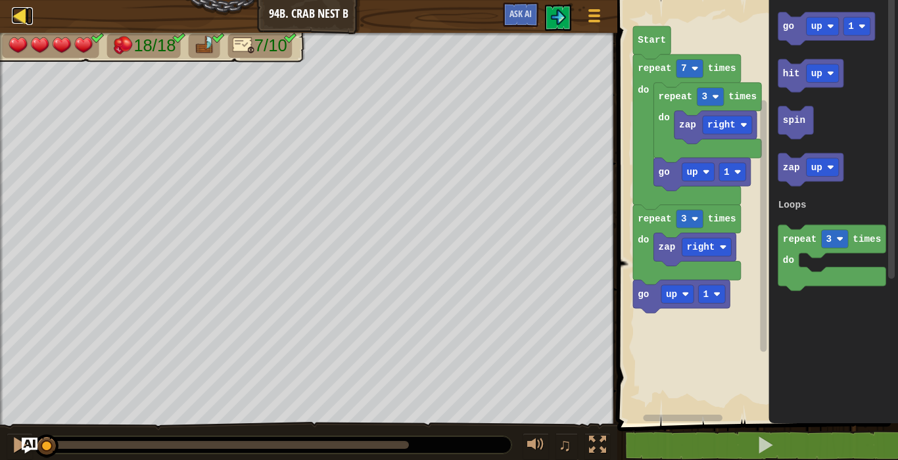
click at [20, 17] on div at bounding box center [20, 15] width 16 height 16
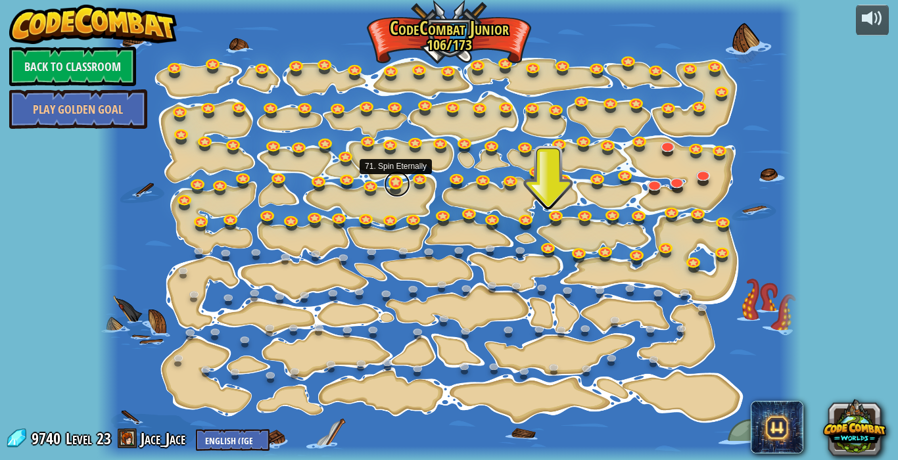
click at [393, 191] on link at bounding box center [397, 184] width 26 height 26
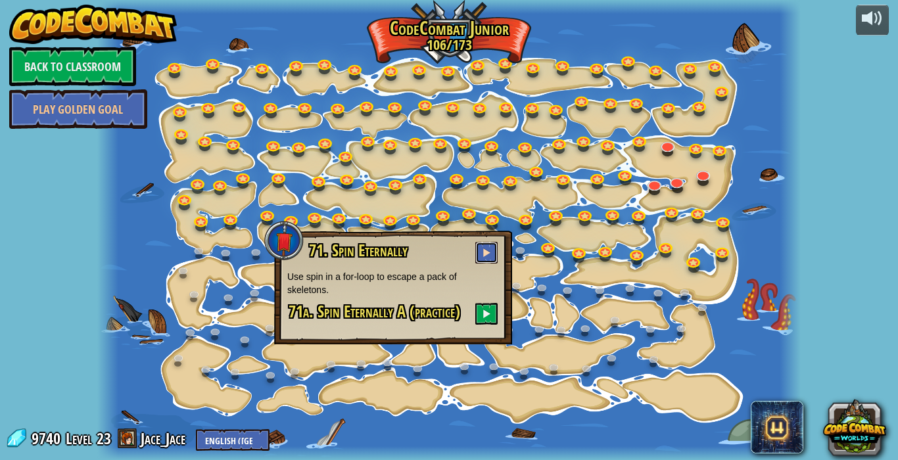
click at [488, 244] on button at bounding box center [486, 253] width 22 height 22
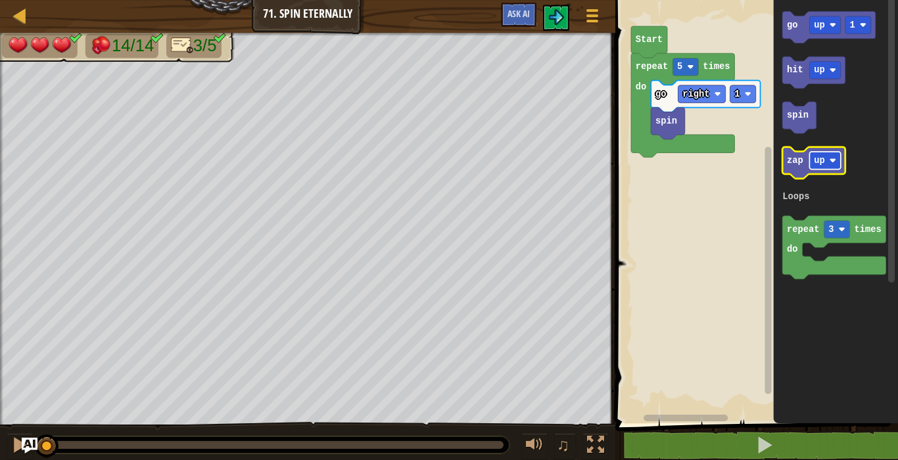
click at [823, 158] on text "up" at bounding box center [819, 161] width 11 height 10
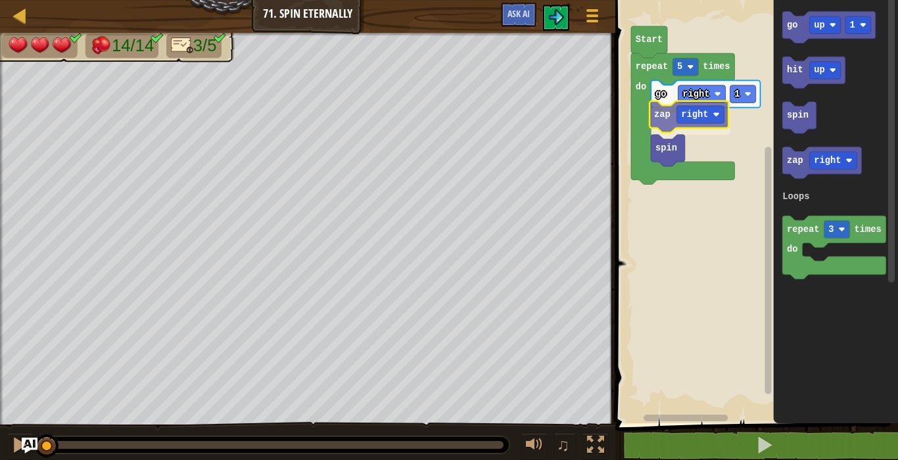
click at [673, 123] on div "Loops go right 1 zap right spin repeat 5 times do Start go up 1 hit up spin zap…" at bounding box center [754, 208] width 286 height 430
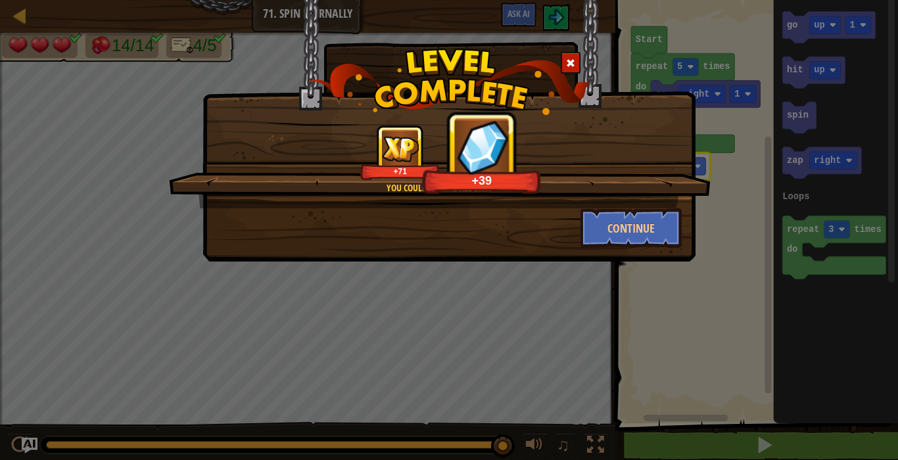
click at [576, 58] on div at bounding box center [570, 63] width 20 height 22
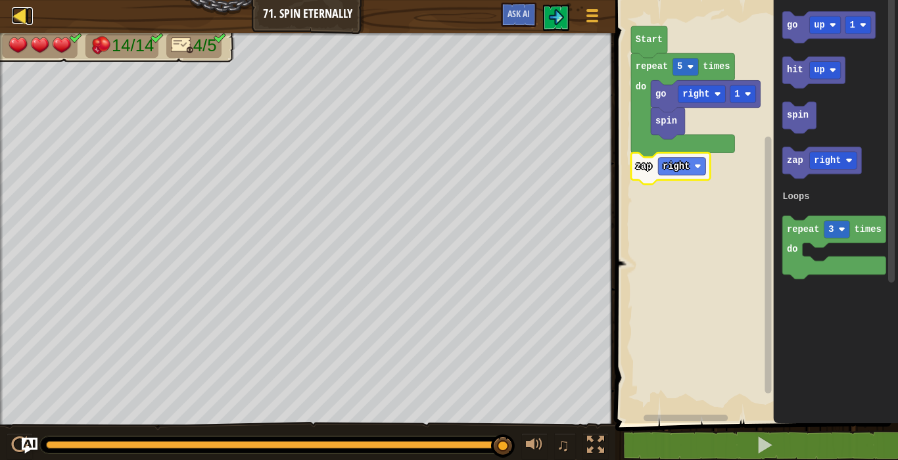
click at [23, 11] on div at bounding box center [20, 15] width 16 height 16
